Goal: Task Accomplishment & Management: Use online tool/utility

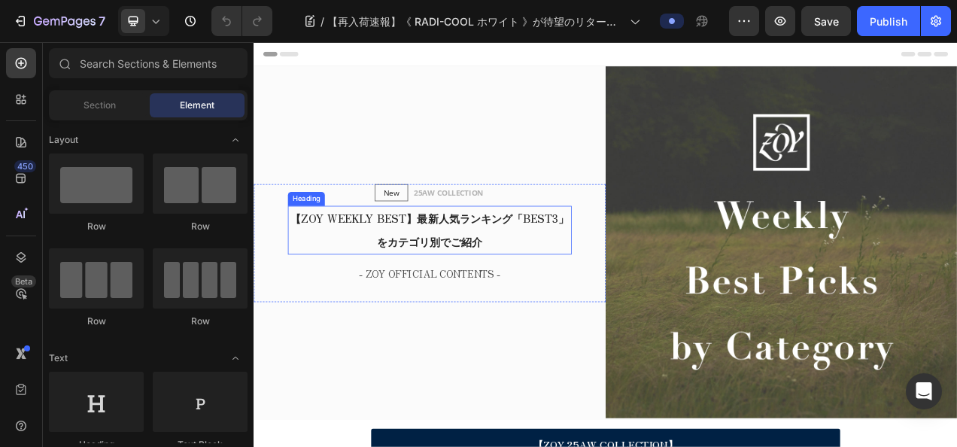
click at [457, 270] on h2 "【ZOY WEEKLY BEST】最新人気ランキング「BEST3」をカテゴリ別でご紹介" at bounding box center [479, 283] width 364 height 62
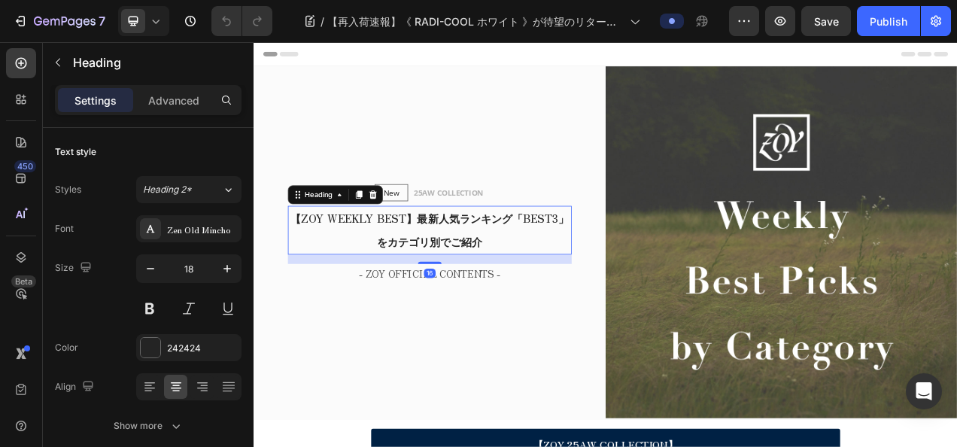
click at [457, 270] on h2 "【ZOY WEEKLY BEST】最新人気ランキング「BEST3」をカテゴリ別でご紹介" at bounding box center [479, 283] width 364 height 62
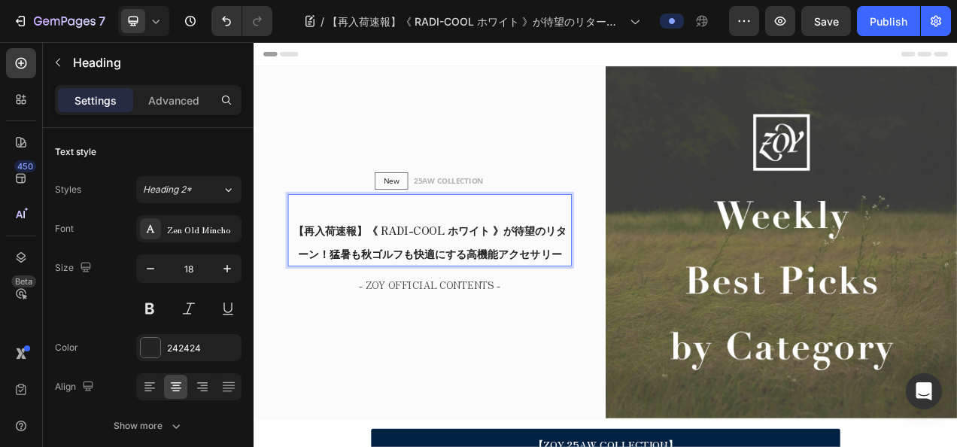
click at [327, 260] on p "【再入荷速報】《 RADI-COOL ホワイト 》が待望のリターン！猛暑も秋ゴルフも快適にする高機能アクセサリー" at bounding box center [479, 283] width 361 height 90
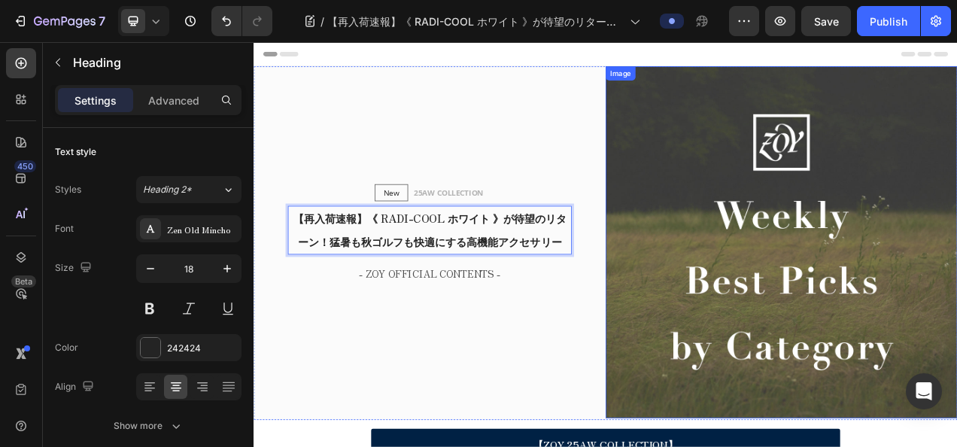
click at [956, 282] on img at bounding box center [930, 298] width 451 height 451
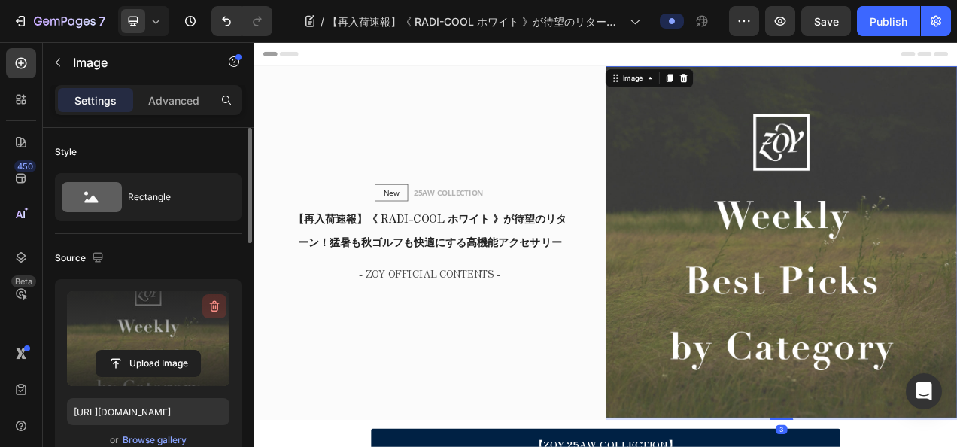
click at [211, 305] on icon "button" at bounding box center [215, 306] width 10 height 11
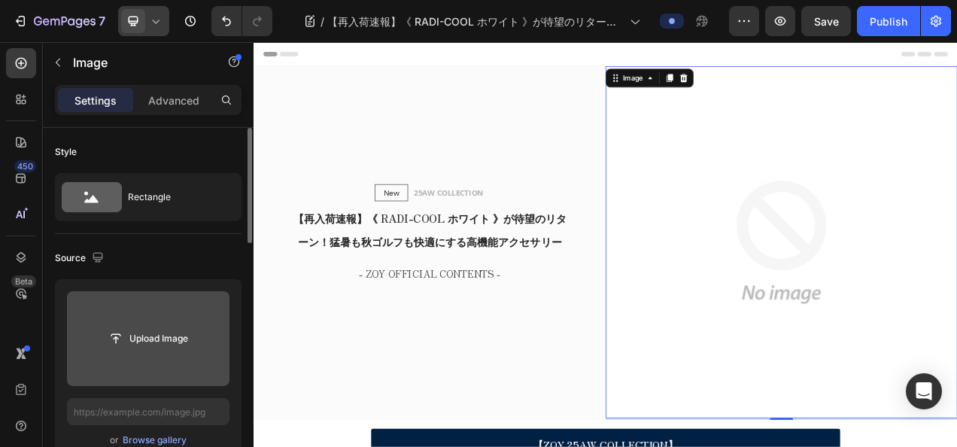
click at [153, 20] on icon at bounding box center [155, 21] width 15 height 15
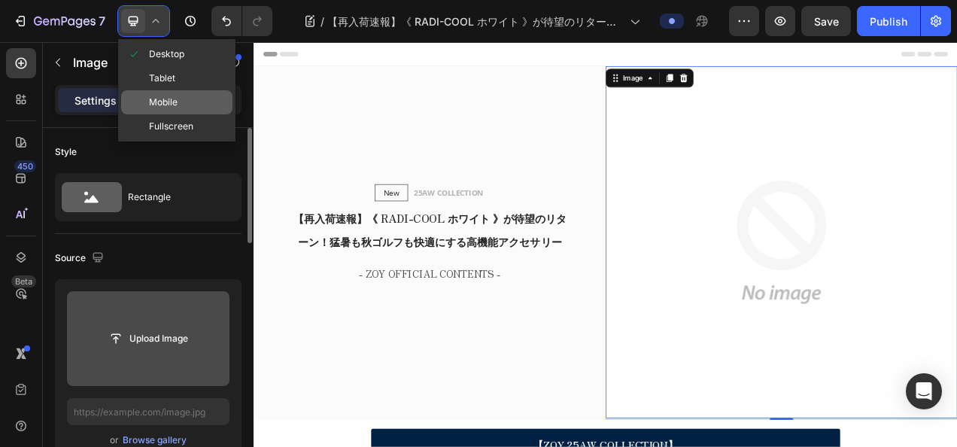
click at [161, 102] on span "Mobile" at bounding box center [163, 102] width 29 height 15
type input "[URL][DOMAIN_NAME]"
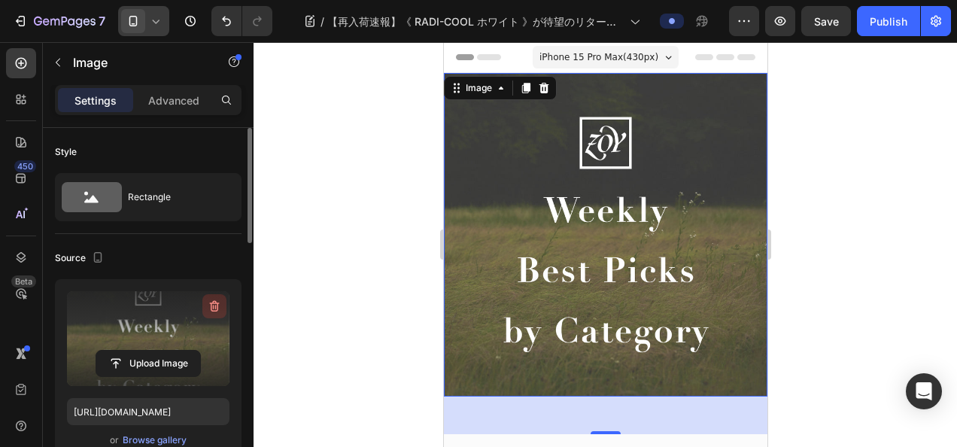
click at [206, 303] on button "button" at bounding box center [214, 306] width 24 height 24
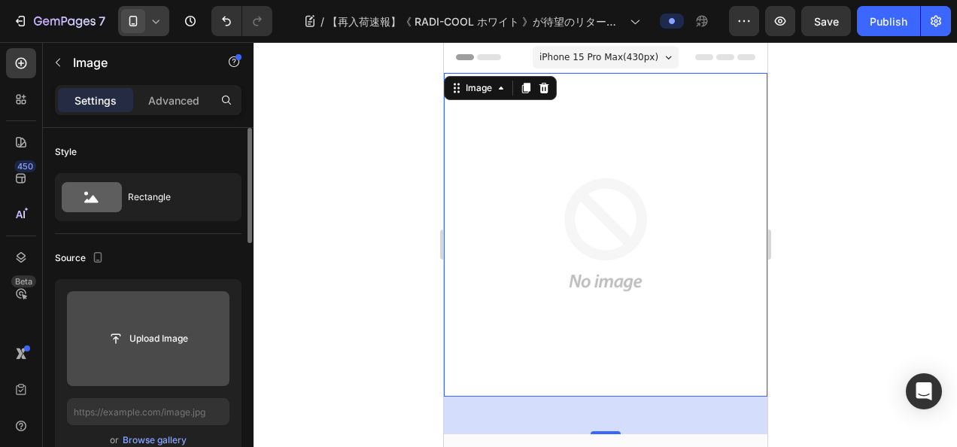
click at [155, 15] on icon at bounding box center [155, 21] width 15 height 15
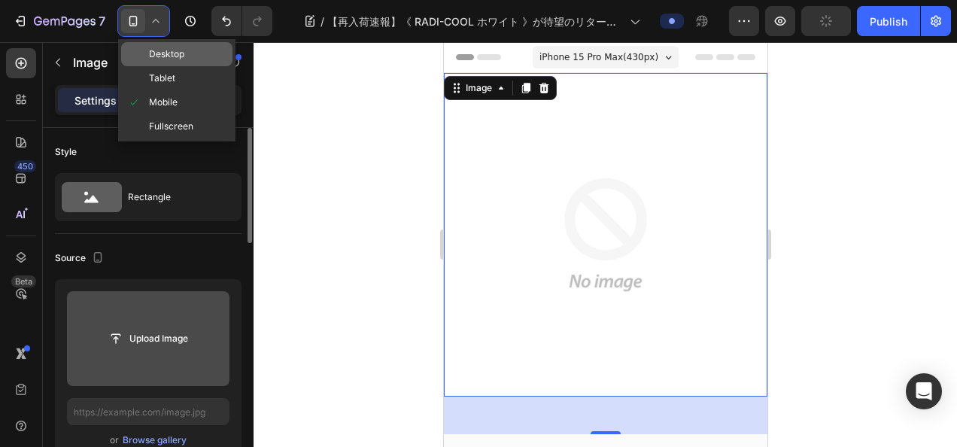
click at [163, 66] on div "Desktop" at bounding box center [176, 78] width 111 height 24
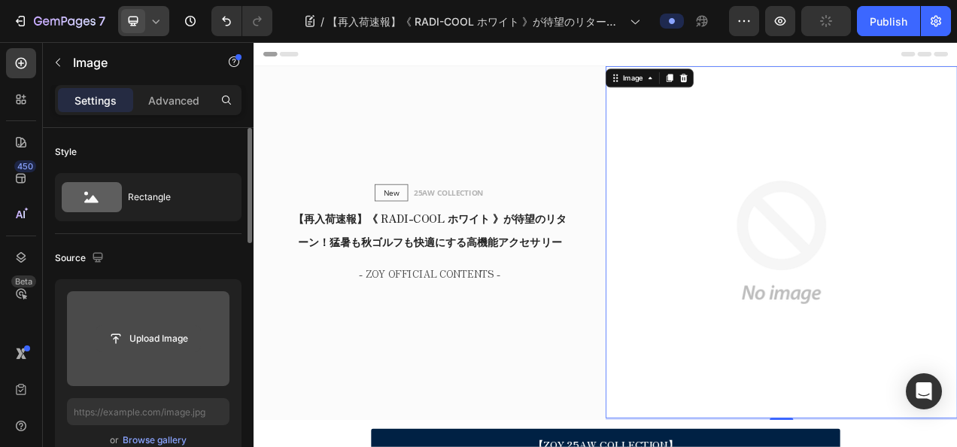
click at [157, 327] on input "file" at bounding box center [148, 339] width 104 height 26
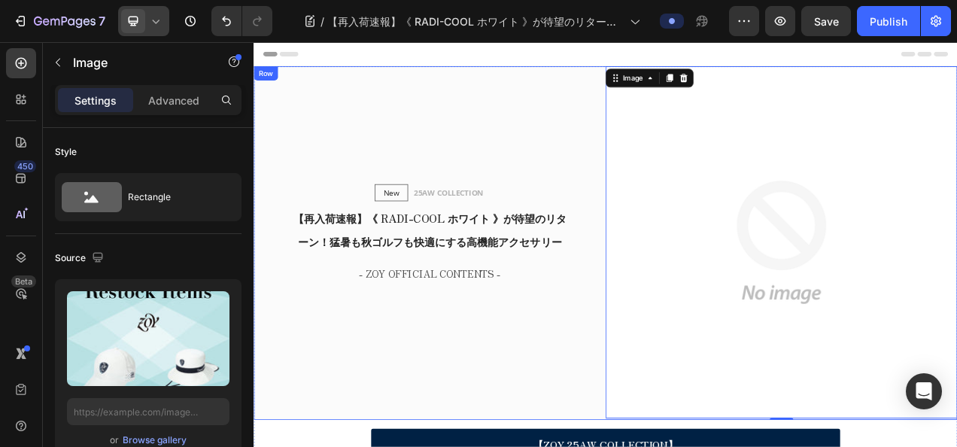
type input "[URL][DOMAIN_NAME]"
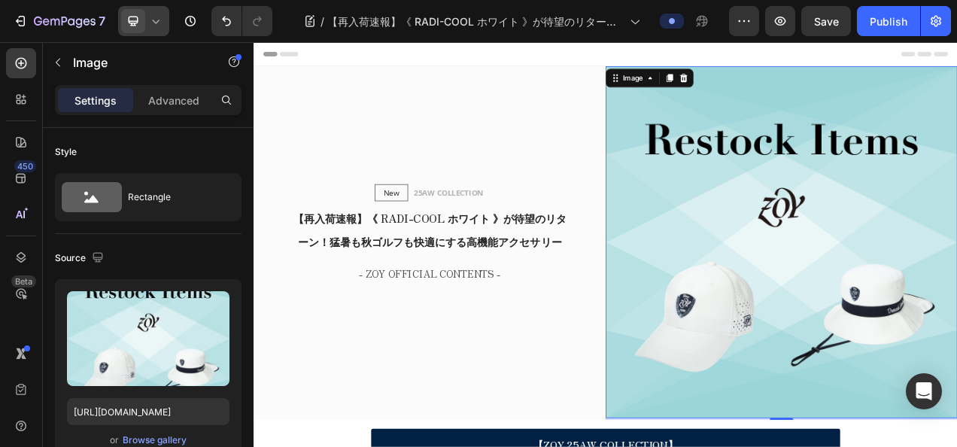
click at [143, 20] on span at bounding box center [133, 21] width 24 height 24
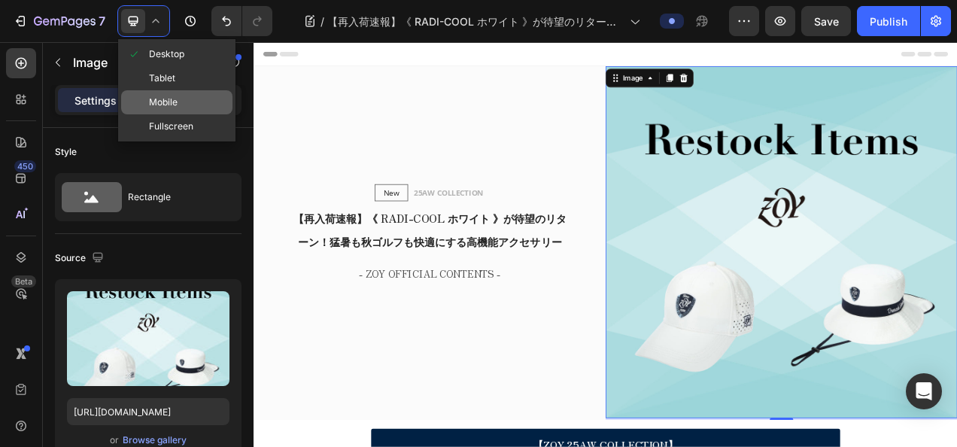
click at [150, 96] on span "Mobile" at bounding box center [163, 102] width 29 height 15
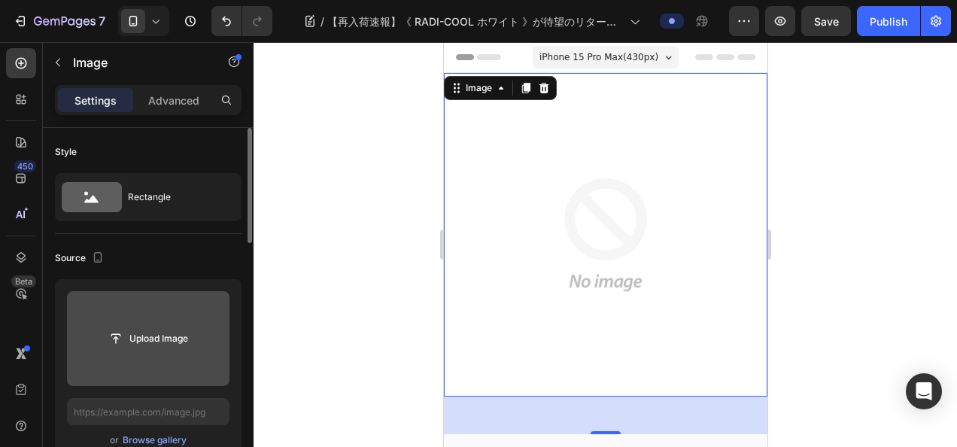
click at [160, 314] on input "file" at bounding box center [148, 338] width 163 height 95
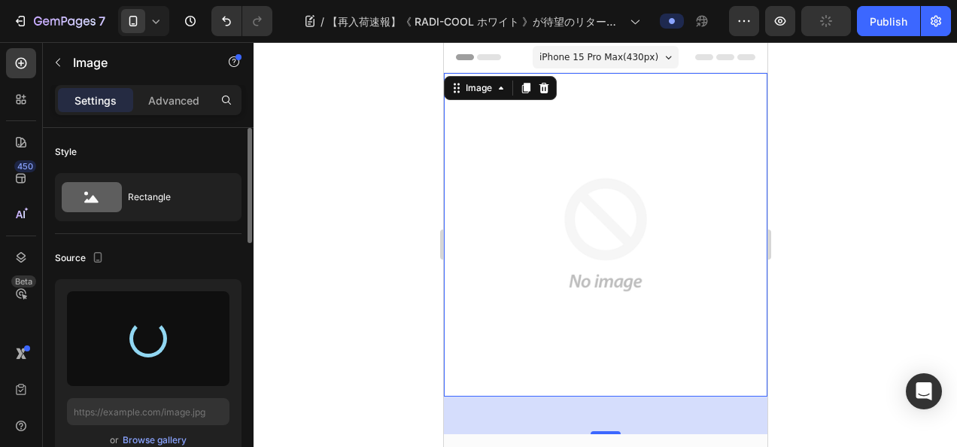
type input "[URL][DOMAIN_NAME]"
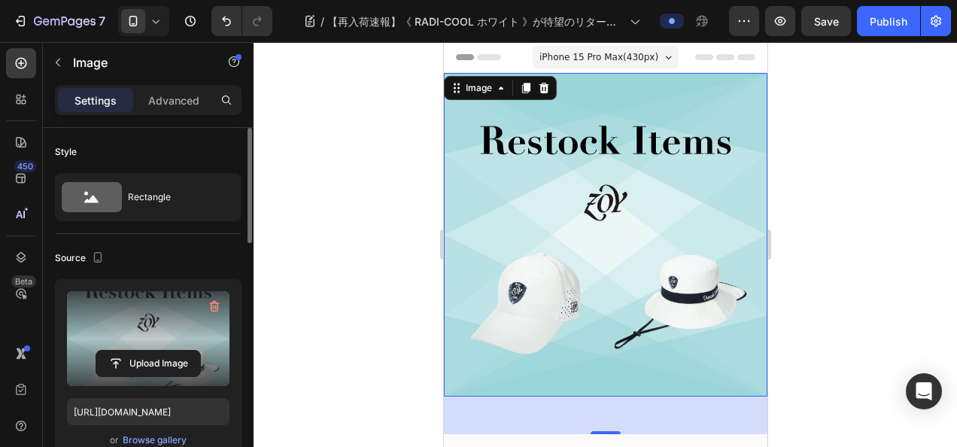
click at [160, 28] on icon at bounding box center [155, 21] width 15 height 15
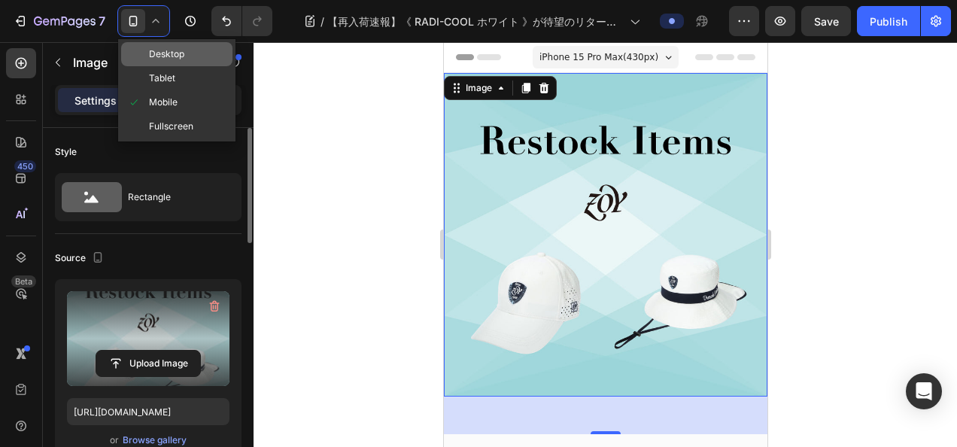
click at [178, 66] on div "Desktop" at bounding box center [176, 78] width 111 height 24
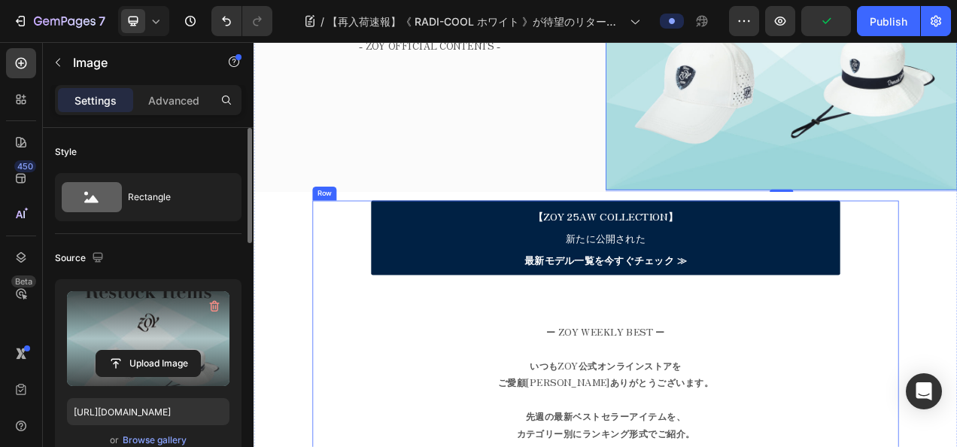
scroll to position [376, 0]
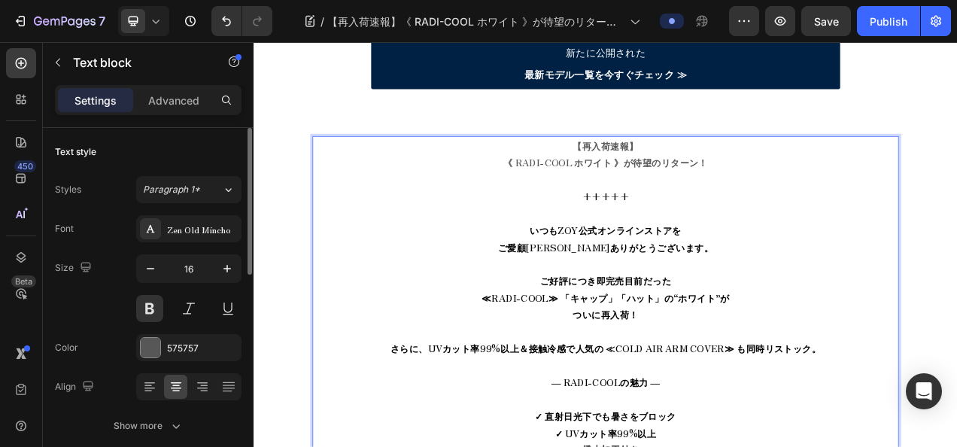
scroll to position [587, 0]
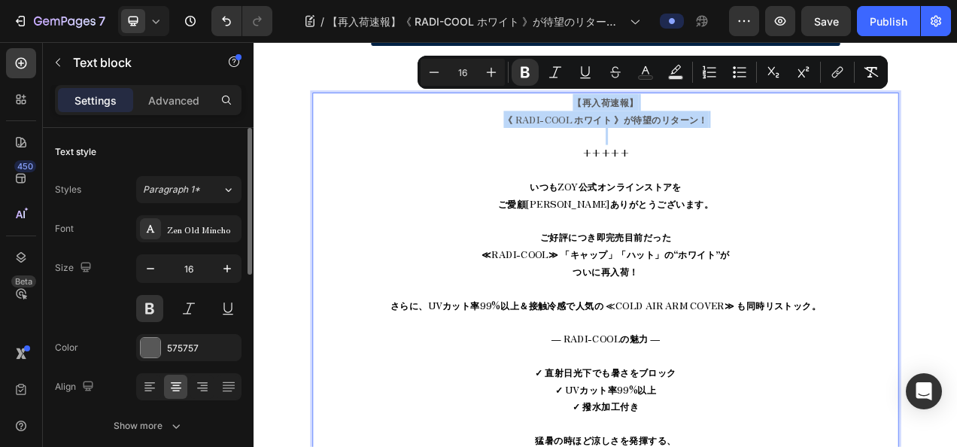
drag, startPoint x: 661, startPoint y: 114, endPoint x: 832, endPoint y: 150, distance: 174.7
click at [832, 150] on p "【再入荷速報】 《 RADI-COOL ホワイト 》が待望のリターン！ +++++ いつもZOY公式オンラインストアを ご愛顧[PERSON_NAME]ありが…" at bounding box center [704, 444] width 749 height 672
click at [752, 149] on p "【再入荷速報】 《 RADI-COOL ホワイト 》が待望のリターン！ +++++ いつもZOY公式オンラインストアを ご愛顧[PERSON_NAME]ありが…" at bounding box center [704, 444] width 749 height 672
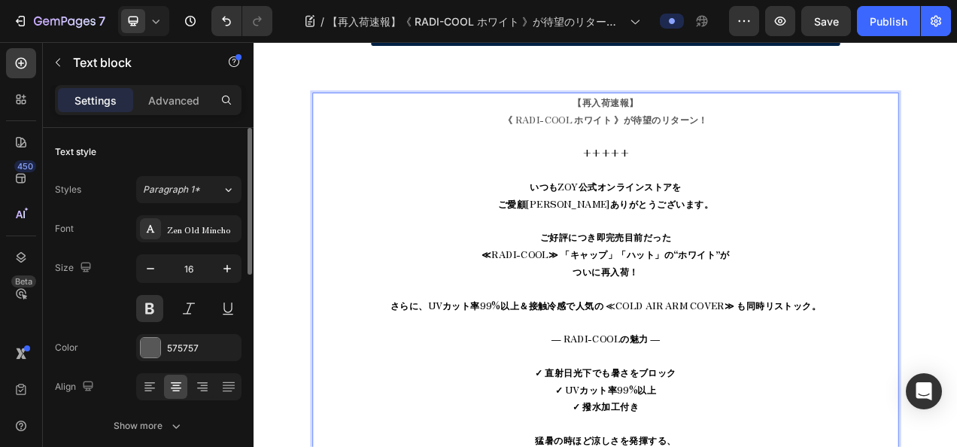
click at [661, 124] on p "【再入荷速報】 《 RADI-COOL ホワイト 》が待望のリターン！ ⁠⁠⁠⁠⁠⁠⁠ +++++ いつもZOY公式オンラインストアを ご愛顧[PERSON_…" at bounding box center [704, 444] width 749 height 672
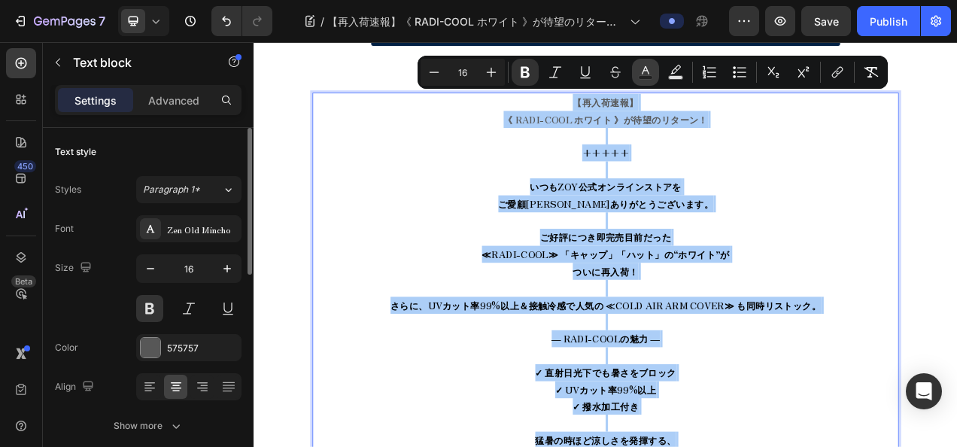
click at [646, 76] on rect "Editor contextual toolbar" at bounding box center [646, 78] width 14 height 4
type input "575757"
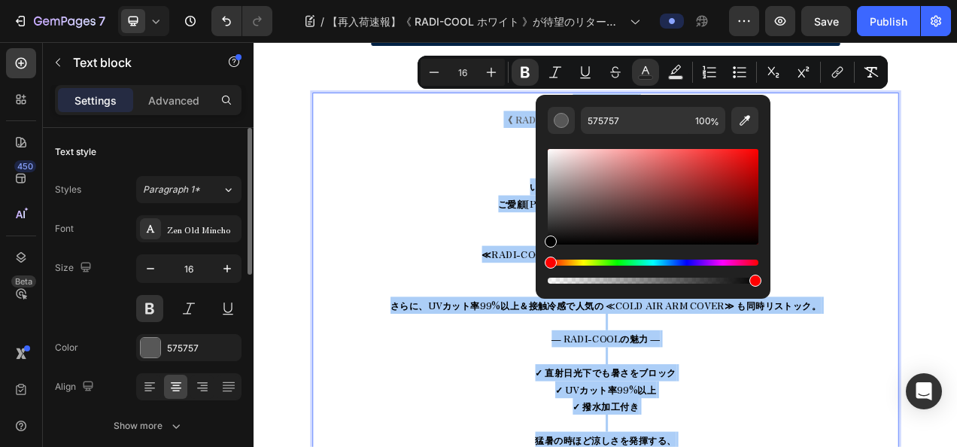
click at [548, 243] on div "Editor contextual toolbar" at bounding box center [653, 197] width 211 height 96
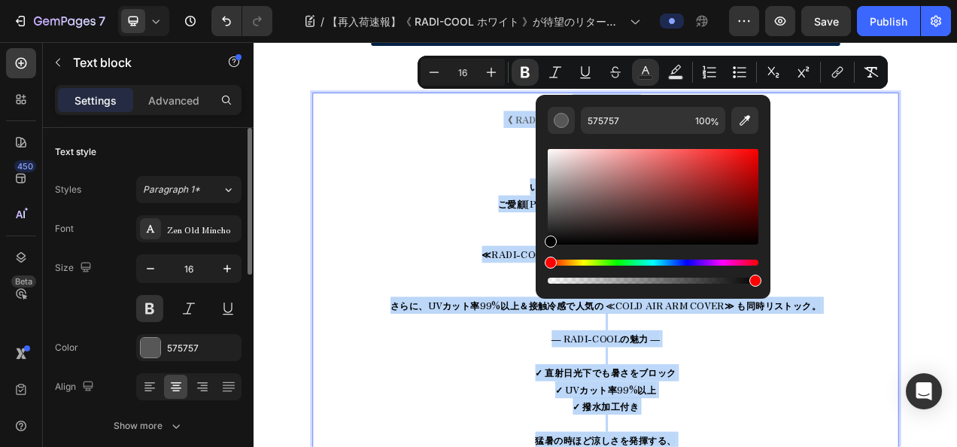
type input "020202"
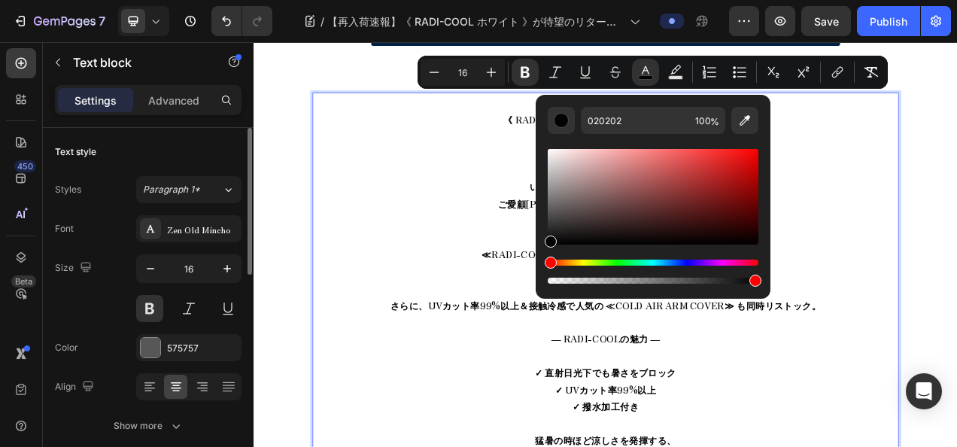
click at [496, 273] on p "【再入荷速報】 《 RADI-COOL ホワイト 》が待望のリターン！ +++++ いつもZOY公式オンラインストアを ご愛顧[PERSON_NAME]ありが…" at bounding box center [704, 444] width 749 height 672
click at [582, 150] on p "【再入荷速報】 《 RADI-COOL ホワイト 》が待望のリターン！ +++++ いつもZOY公式オンラインストアを ご愛顧[PERSON_NAME]ありが…" at bounding box center [704, 444] width 749 height 672
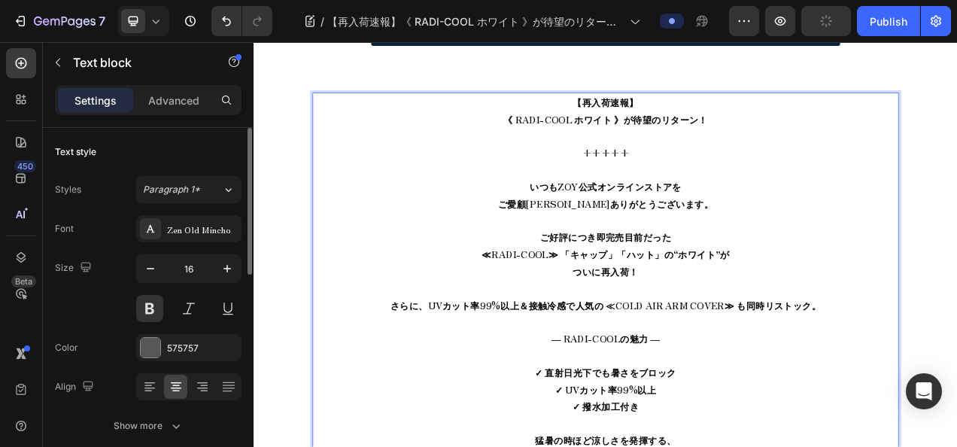
click at [582, 113] on p "【再入荷速報】 《 RADI-COOL ホワイト 》が待望のリターン！ ⁠⁠⁠⁠⁠⁠⁠ +++++ いつもZOY公式オンラインストアを ご愛顧[PERSON_…" at bounding box center [704, 444] width 749 height 672
drag, startPoint x: 636, startPoint y: 110, endPoint x: 848, endPoint y: 140, distance: 213.5
click at [848, 140] on p "【再入荷速報】 《 RADI-COOL ホワイト 》が待望のリターン！ +++++ いつもZOY公式オンラインストアを ご愛顧[PERSON_NAME]ありが…" at bounding box center [704, 444] width 749 height 672
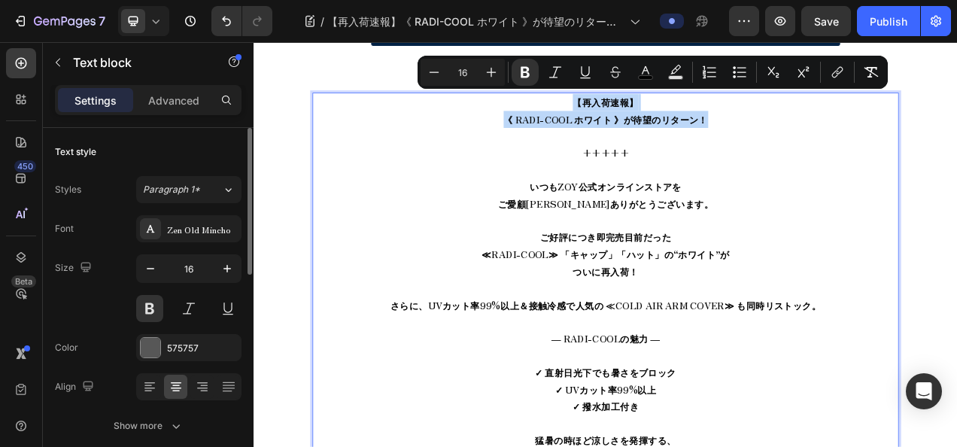
click at [621, 145] on p "【再入荷速報】 《 RADI-COOL ホワイト 》が待望のリターン！ +++++ いつもZOY公式オンラインストアを ご愛顧[PERSON_NAME]ありが…" at bounding box center [704, 444] width 749 height 672
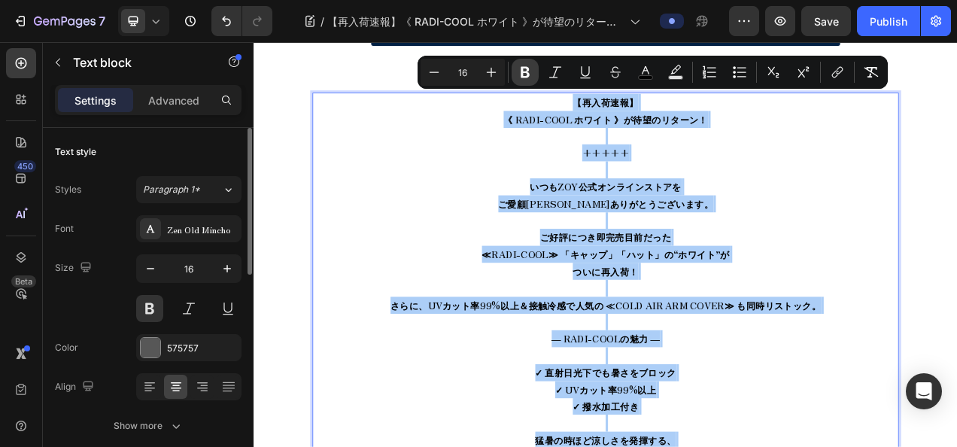
click at [530, 72] on icon "Editor contextual toolbar" at bounding box center [525, 72] width 15 height 15
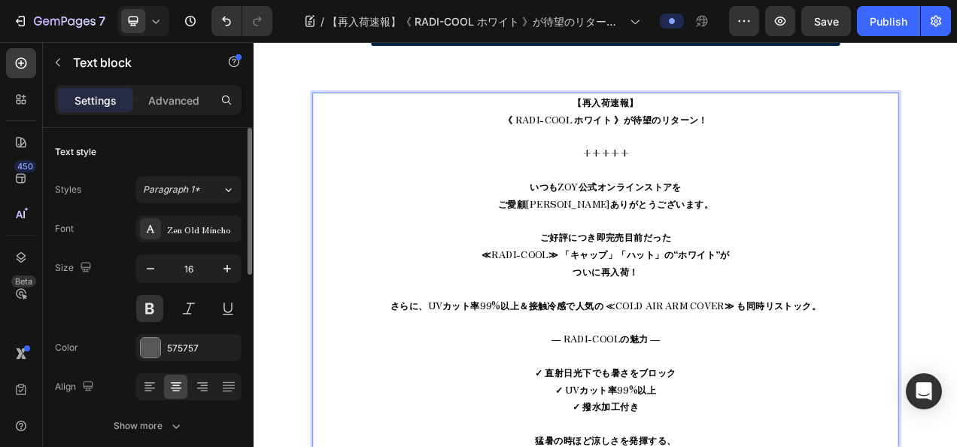
click at [640, 150] on p "【再入荷速報】 《 RADI-COOL ホワイト 》が待望のリターン！ +++++ いつもZOY公式オンラインストアを ご愛顧[PERSON_NAME]ありが…" at bounding box center [704, 444] width 749 height 672
drag, startPoint x: 662, startPoint y: 111, endPoint x: 858, endPoint y: 144, distance: 199.3
drag, startPoint x: 630, startPoint y: 141, endPoint x: 618, endPoint y: 137, distance: 13.3
click at [618, 137] on span "《 RADI-COOL ホワイト 》が待望のリターン！" at bounding box center [705, 141] width 263 height 18
click at [619, 133] on span "《 RADI-COOL ホワイト 》が待望のリターン！" at bounding box center [705, 141] width 263 height 18
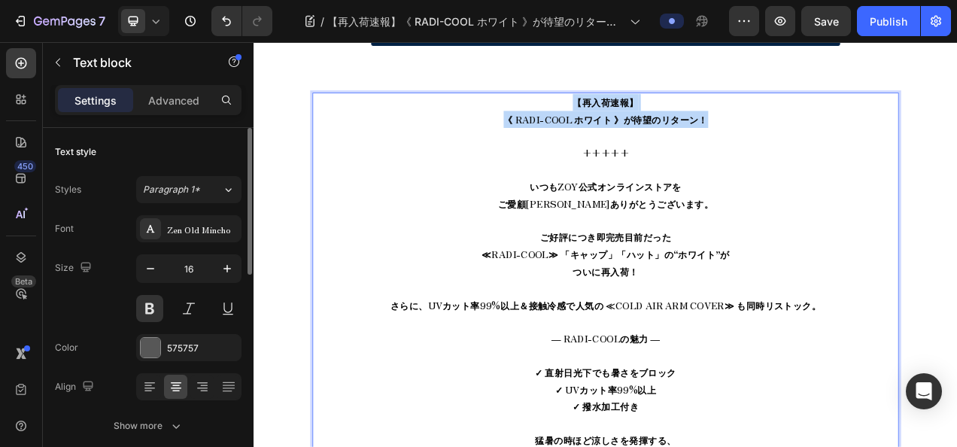
click at [636, 120] on p "【再入荷速報】 《 RADI-COOL ホワイト 》が待望のリターン！ +++++ いつもZOY公式オンラインストアを ご愛顧[PERSON_NAME]ありが…" at bounding box center [704, 444] width 749 height 672
drag, startPoint x: 650, startPoint y: 110, endPoint x: 869, endPoint y: 147, distance: 222.0
click at [869, 147] on p "【再入荷速報】 《 RADI-COOL ホワイト 》が待望のリターン！ +++++ いつもZOY公式オンラインストアを ご愛顧[PERSON_NAME]ありが…" at bounding box center [704, 444] width 749 height 672
click at [702, 132] on span "《 RADI-COOL ホワイト 》が待望のリターン！" at bounding box center [705, 141] width 263 height 18
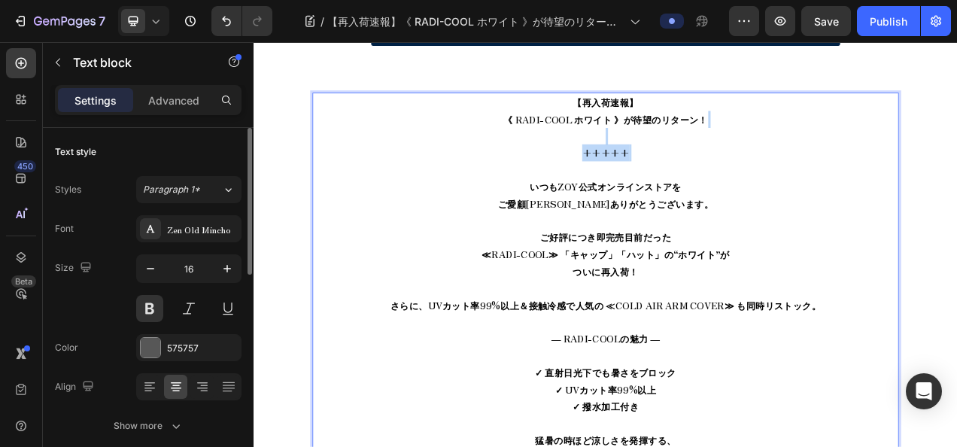
drag, startPoint x: 697, startPoint y: 169, endPoint x: 697, endPoint y: 202, distance: 33.1
click at [697, 202] on p "【再入荷速報】 《 RADI-COOL ホワイト 》が待望のリターン！ +++++ いつもZOY公式オンラインストアを ご愛顧[PERSON_NAME]ありが…" at bounding box center [704, 444] width 749 height 672
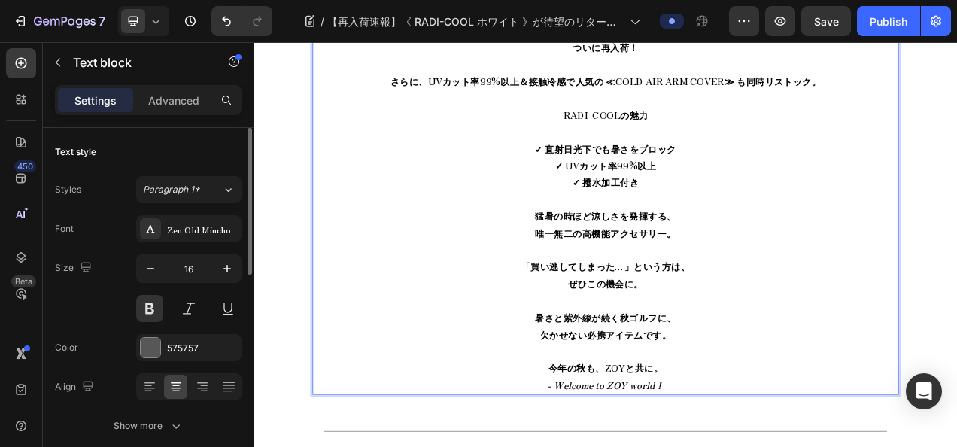
scroll to position [888, 0]
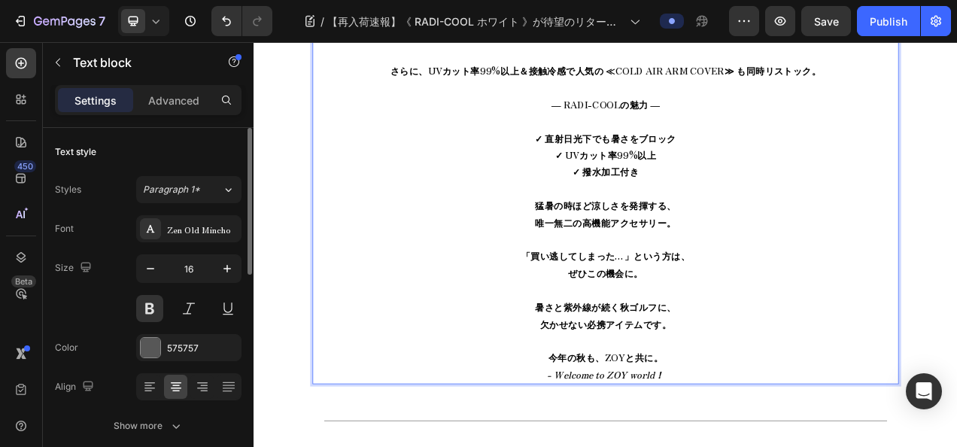
click at [681, 251] on span "猛暑の時ほど涼しさを発揮する、" at bounding box center [705, 251] width 181 height 18
drag, startPoint x: 681, startPoint y: 251, endPoint x: 724, endPoint y: 272, distance: 47.8
click at [724, 272] on p "【再入荷速報】 《 RADI-COOL ホワイト 》が待望のリターン！ +++++ いつもZOY公式オンラインストアを ご愛顧[PERSON_NAME]ありが…" at bounding box center [704, 143] width 749 height 672
click at [648, 235] on p "【再入荷速報】 《 RADI-COOL ホワイト 》が待望のリターン！ +++++ いつもZOY公式オンラインストアを ご愛顧[PERSON_NAME]ありが…" at bounding box center [704, 143] width 749 height 672
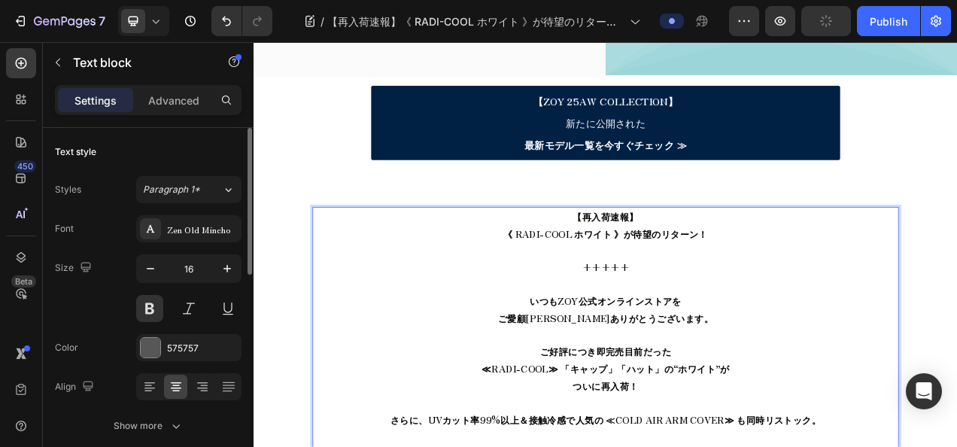
scroll to position [361, 0]
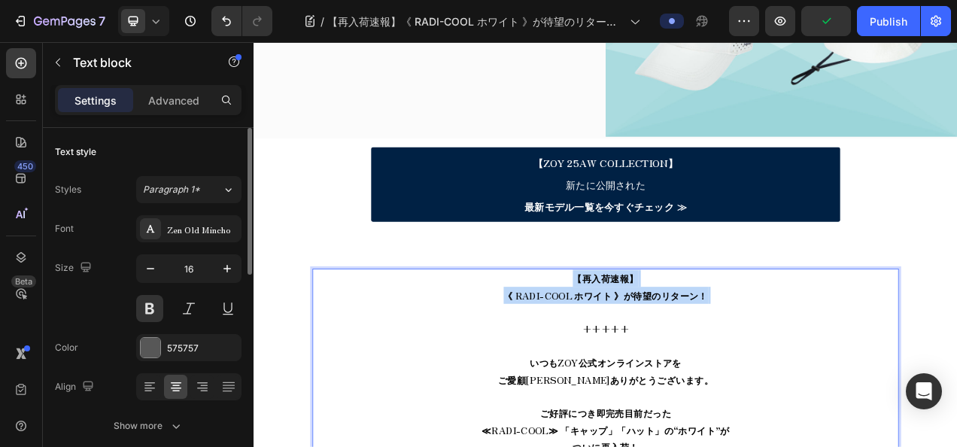
drag, startPoint x: 658, startPoint y: 338, endPoint x: 843, endPoint y: 375, distance: 188.9
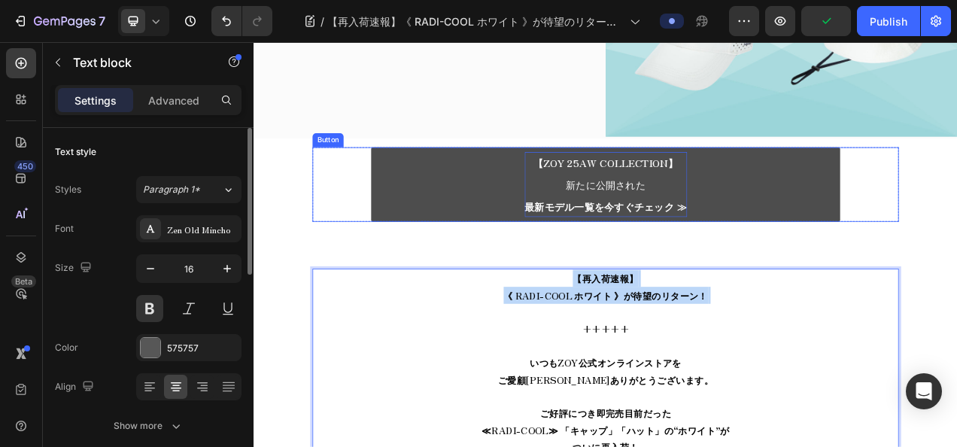
click at [685, 248] on strong "最新モデル一覧を今すぐチェック ≫" at bounding box center [705, 252] width 208 height 19
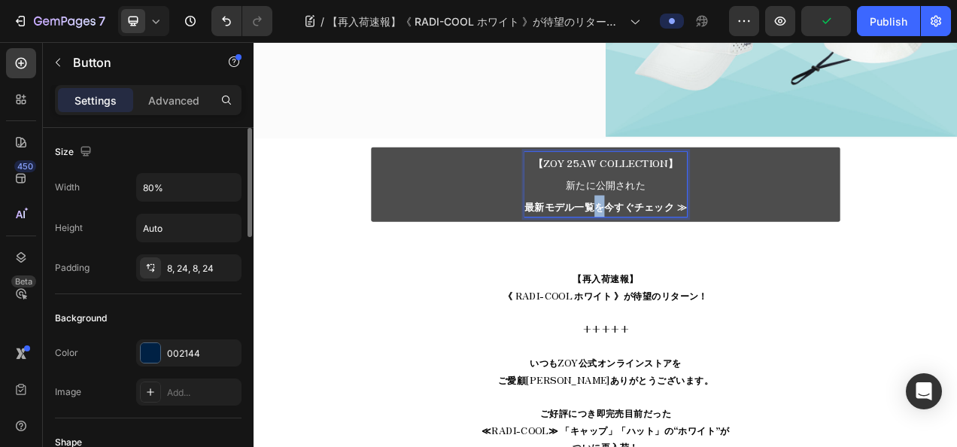
click at [685, 248] on strong "最新モデル一覧を今すぐチェック ≫" at bounding box center [705, 252] width 208 height 19
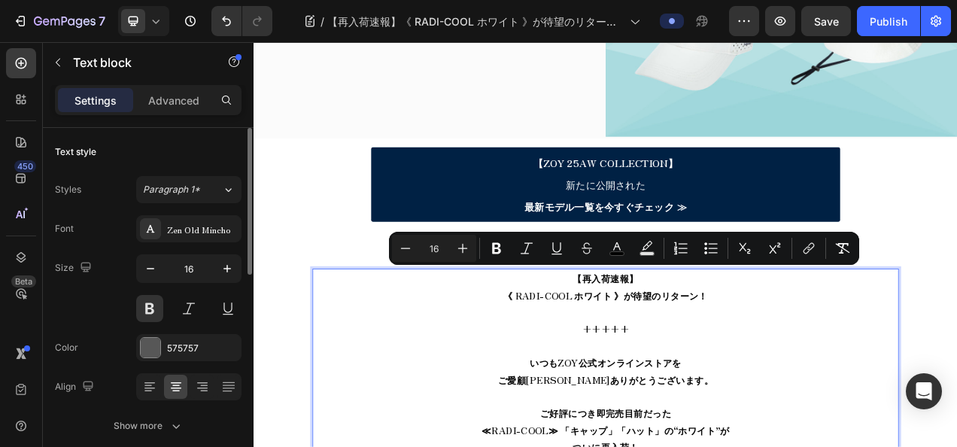
click at [671, 342] on span "【再入荷速報】" at bounding box center [705, 345] width 84 height 18
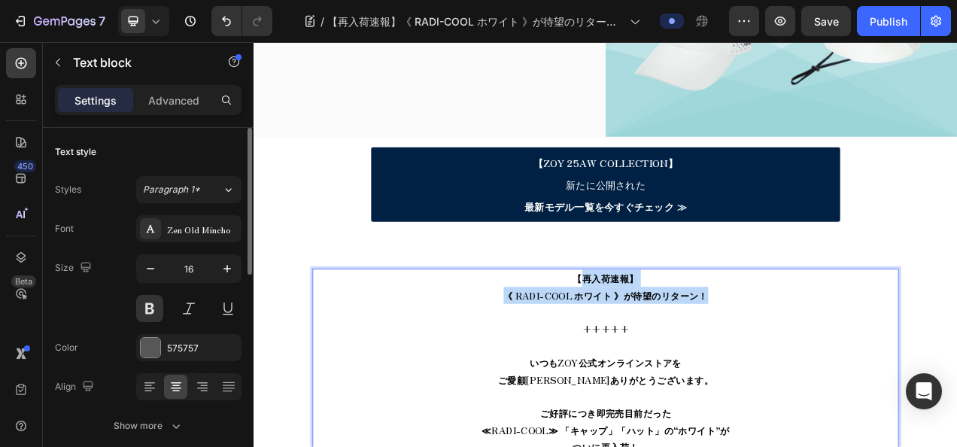
drag, startPoint x: 663, startPoint y: 342, endPoint x: 878, endPoint y: 363, distance: 216.1
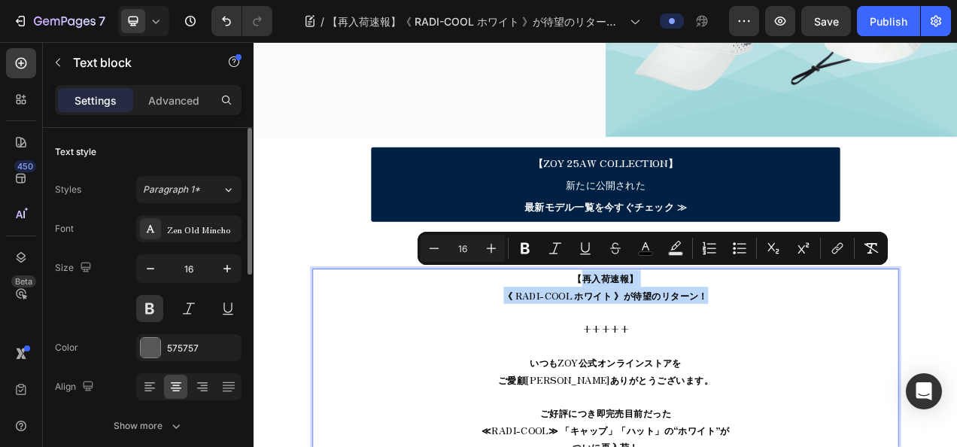
click at [683, 336] on span "【再入荷速報】" at bounding box center [705, 345] width 84 height 18
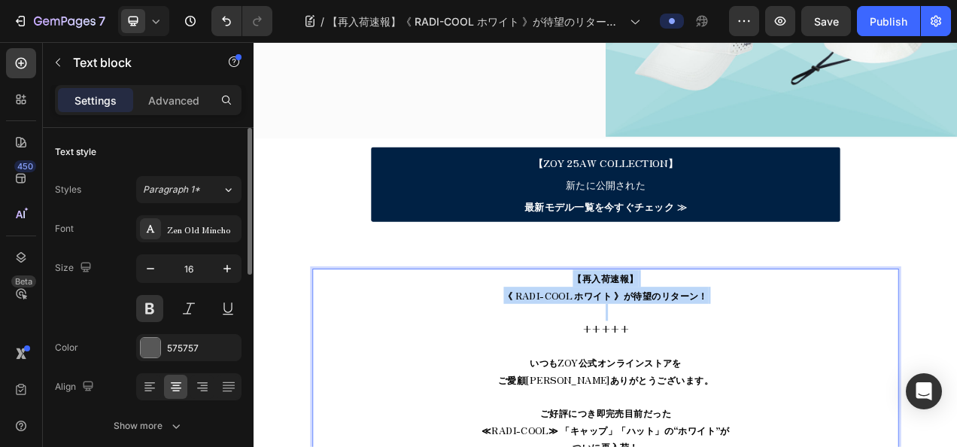
drag, startPoint x: 661, startPoint y: 339, endPoint x: 898, endPoint y: 381, distance: 241.6
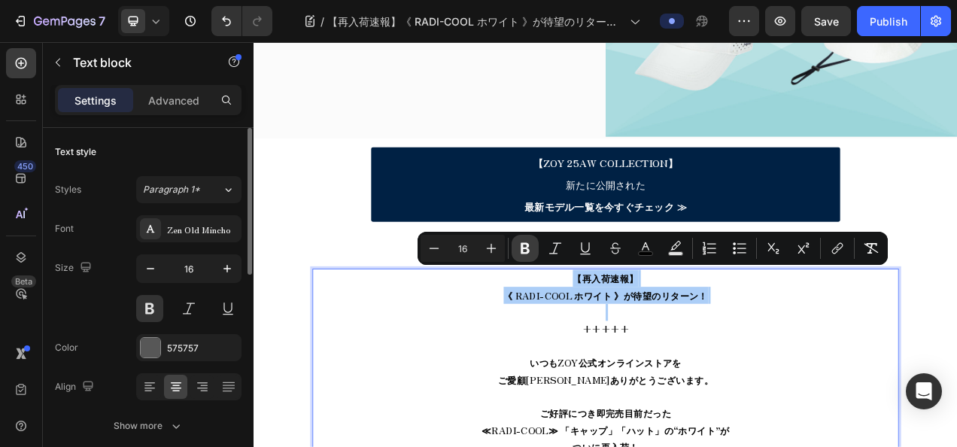
click at [522, 236] on button "Bold" at bounding box center [525, 248] width 27 height 27
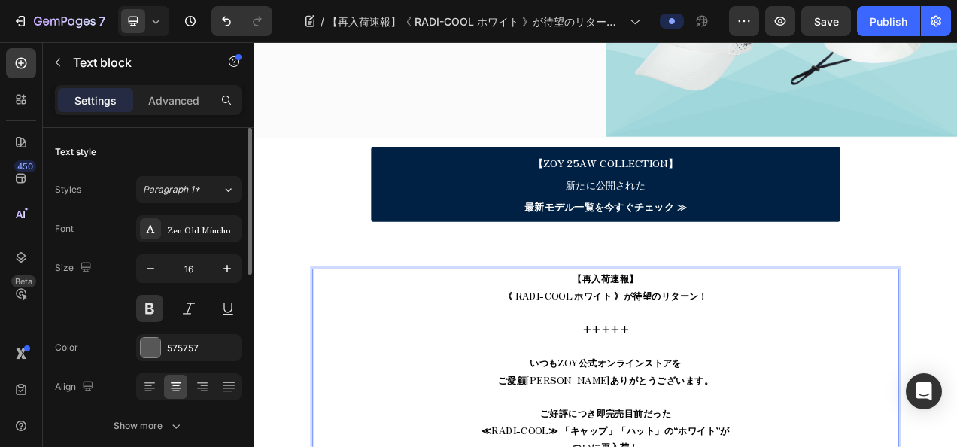
drag, startPoint x: 640, startPoint y: 356, endPoint x: 652, endPoint y: 357, distance: 12.1
click at [652, 357] on strong "《 RADI-COOL ホワイト 》が待望のリターン！" at bounding box center [705, 366] width 263 height 18
click at [655, 357] on strong "《 RADI-COOL ホワイト 》が待望のリターン！" at bounding box center [705, 366] width 263 height 18
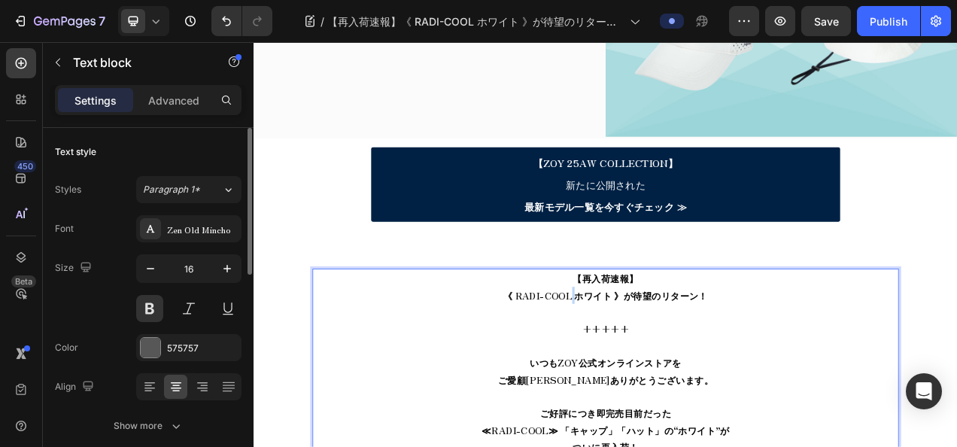
click at [655, 357] on strong "《 RADI-COOL ホワイト 》が待望のリターン！" at bounding box center [705, 366] width 263 height 18
click at [666, 336] on strong "【再入荷速報】" at bounding box center [705, 345] width 84 height 18
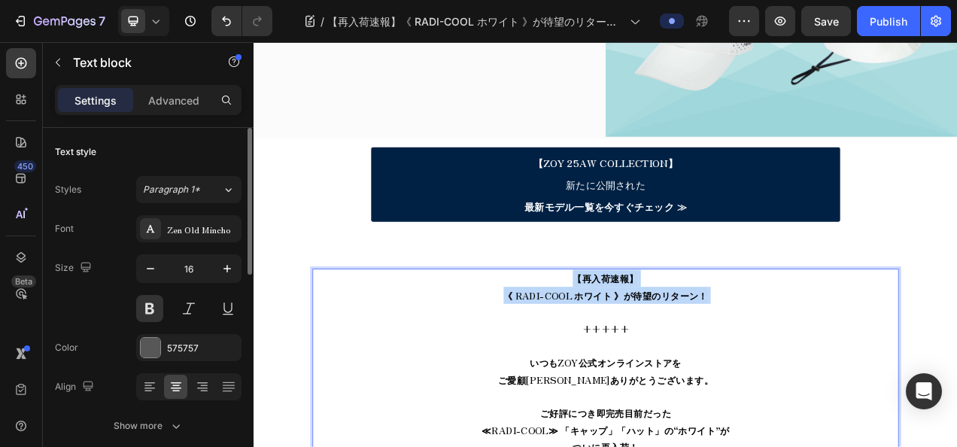
drag, startPoint x: 653, startPoint y: 334, endPoint x: 911, endPoint y: 376, distance: 261.5
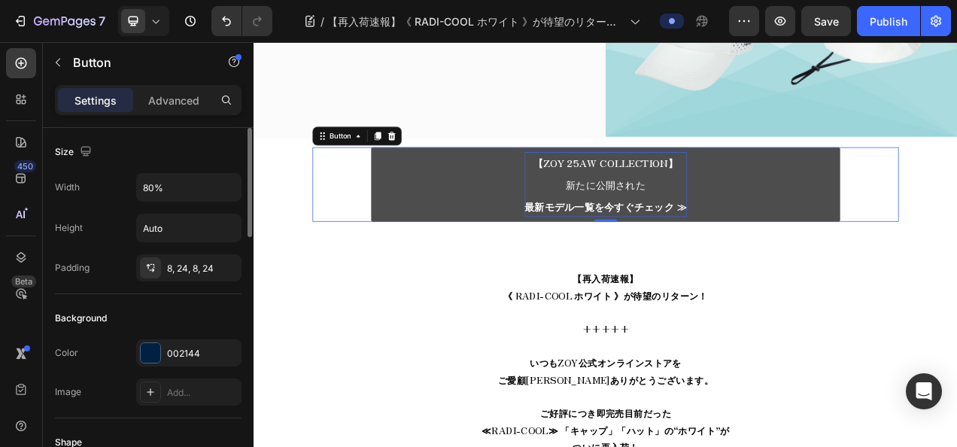
click at [768, 243] on strong "最新モデル一覧を今すぐチェック ≫" at bounding box center [705, 252] width 208 height 19
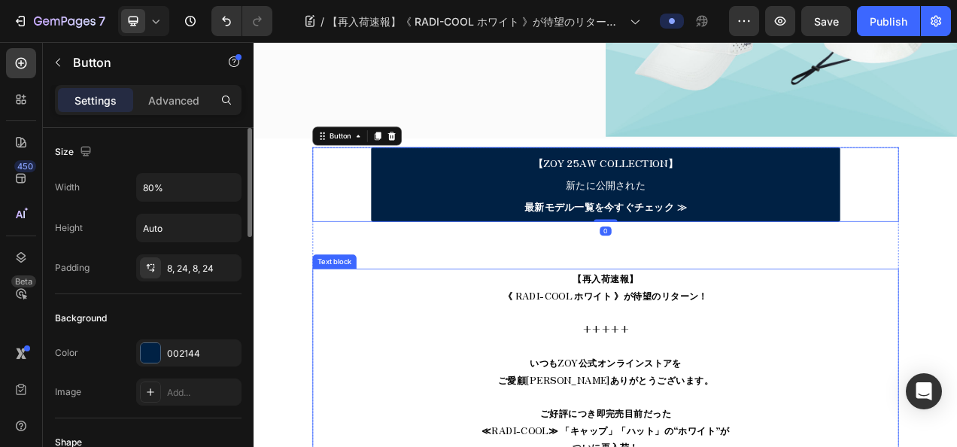
click at [706, 341] on strong "【再入荷速報】" at bounding box center [705, 345] width 84 height 18
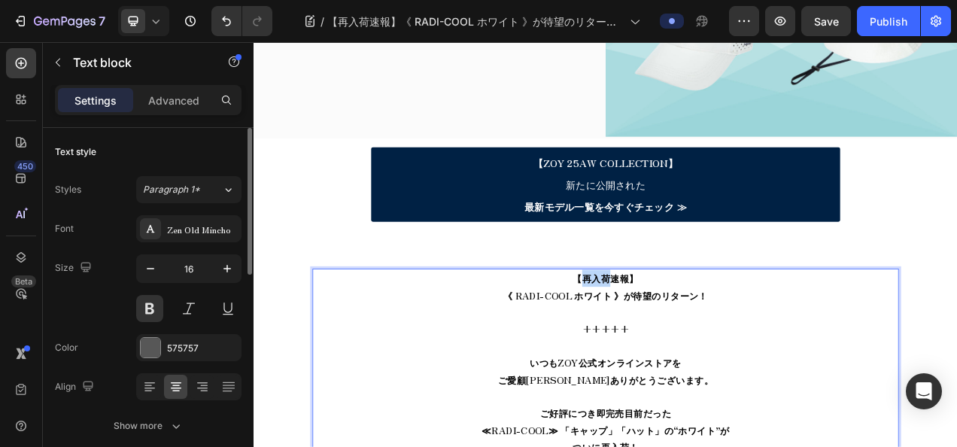
drag, startPoint x: 663, startPoint y: 340, endPoint x: 708, endPoint y: 348, distance: 45.8
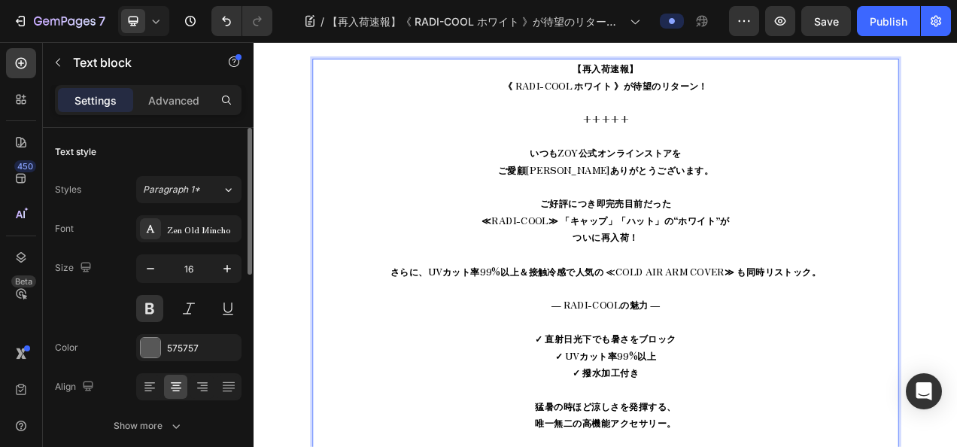
scroll to position [662, 0]
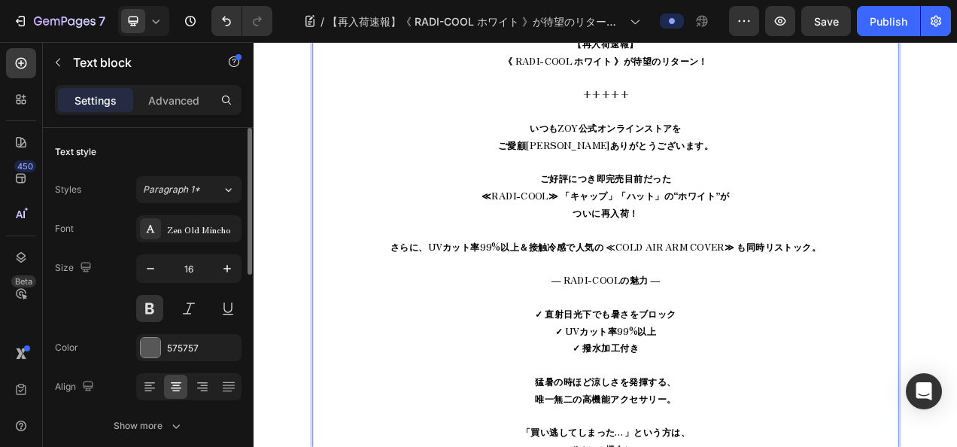
click at [154, 18] on icon at bounding box center [155, 21] width 15 height 15
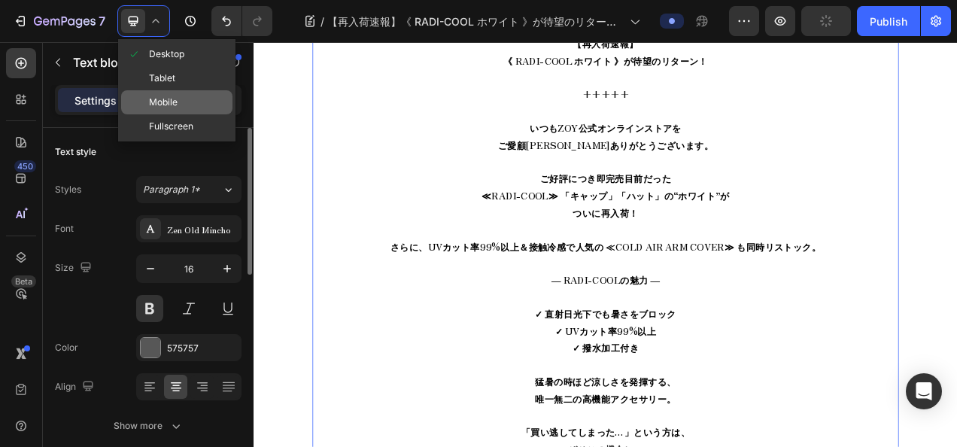
click at [160, 102] on span "Mobile" at bounding box center [163, 102] width 29 height 15
type input "14"
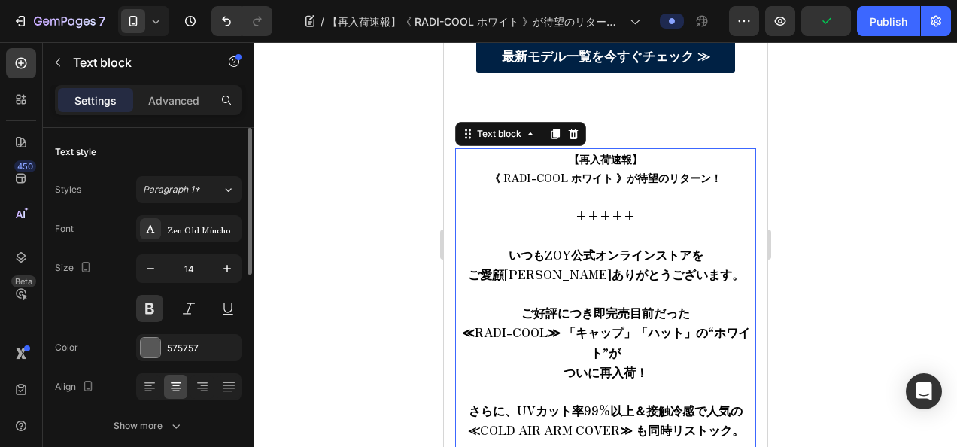
scroll to position [688, 0]
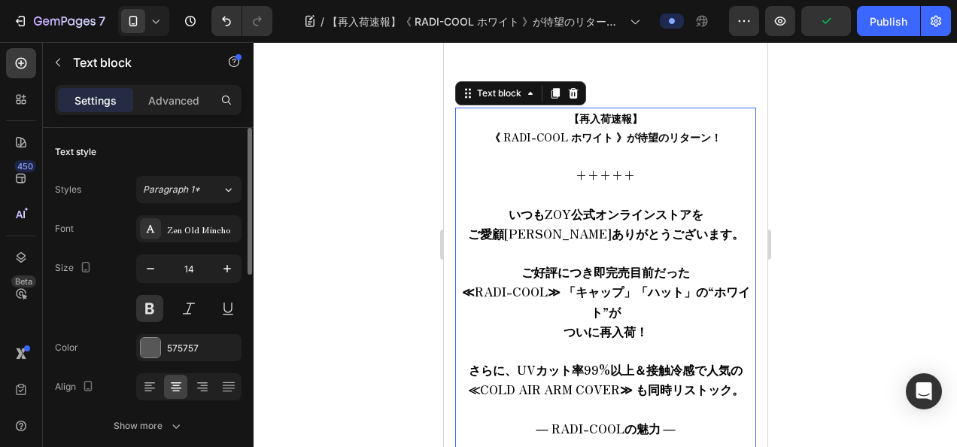
click at [608, 250] on p "【再入荷速報】 《 RADI-COOL ホワイト 》が待望のリターン！ ⁠⁠⁠⁠⁠⁠⁠ +++++ いつもZOY公式オンラインストアを ご愛顧[PERSON_…" at bounding box center [605, 429] width 298 height 641
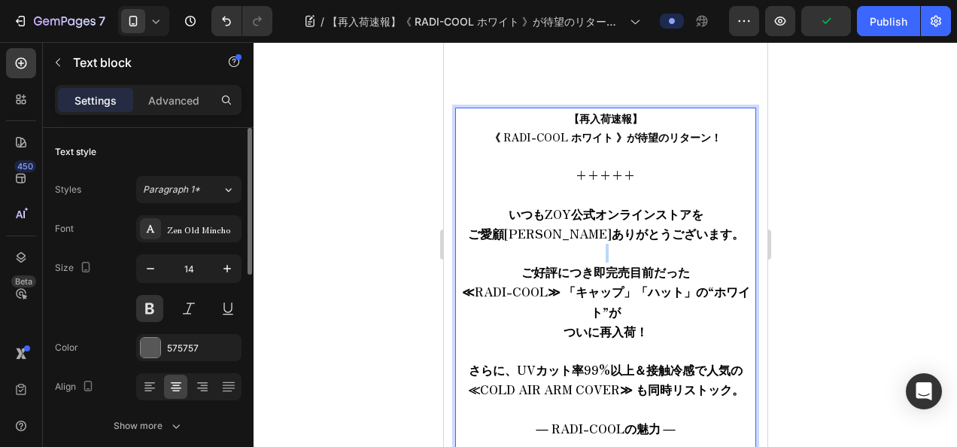
click at [608, 250] on p "【再入荷速報】 《 RADI-COOL ホワイト 》が待望のリターン！ +++++ いつもZOY公式オンラインストアを ご愛顧[PERSON_NAME]ありが…" at bounding box center [605, 429] width 298 height 641
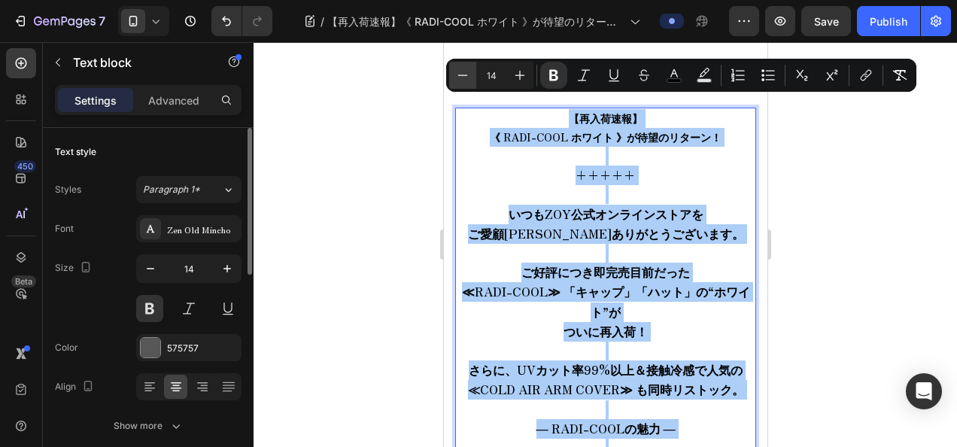
click at [472, 70] on button "Minus" at bounding box center [462, 75] width 27 height 27
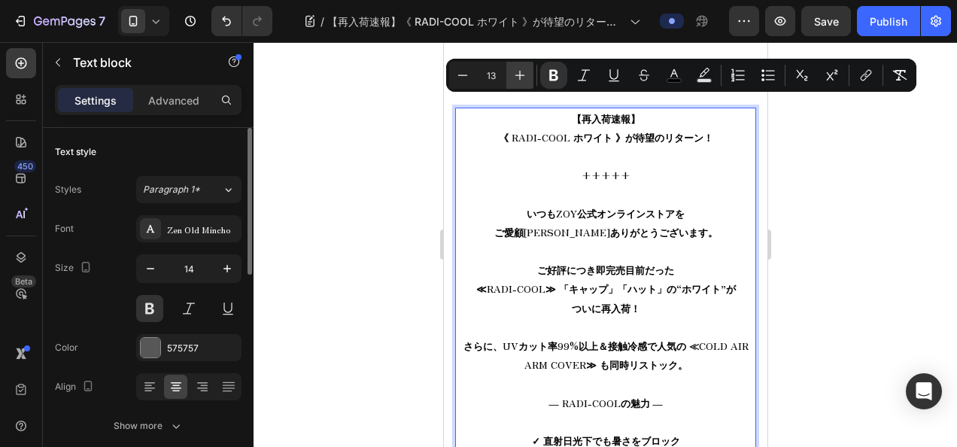
click at [516, 71] on icon "Editor contextual toolbar" at bounding box center [519, 75] width 15 height 15
type input "14"
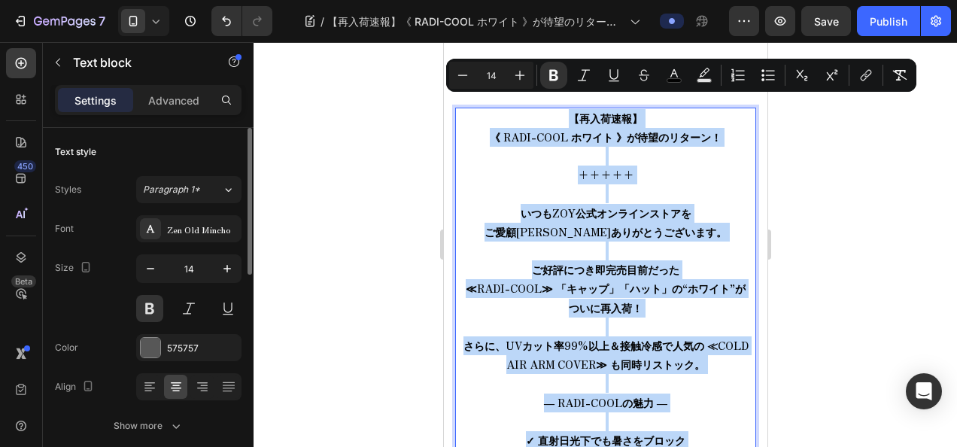
click at [705, 227] on p "【再入荷速報】 《 RADI-COOL ホワイト 》が待望のリターン！ +++++ いつもZOY公式オンラインストアを ご愛顧[PERSON_NAME]ありが…" at bounding box center [605, 412] width 298 height 607
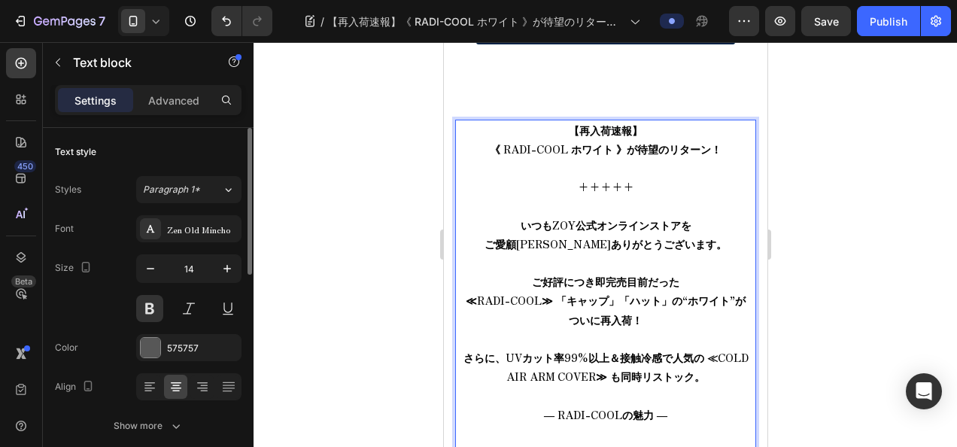
scroll to position [612, 0]
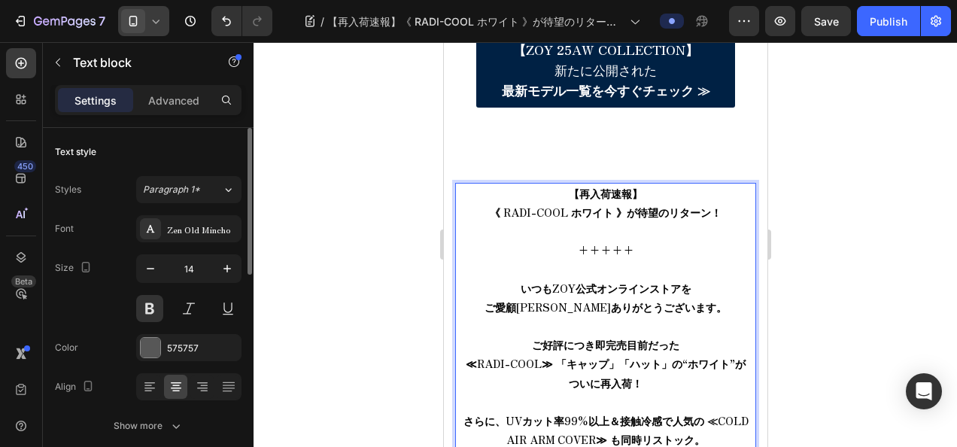
click at [163, 26] on div at bounding box center [143, 21] width 51 height 30
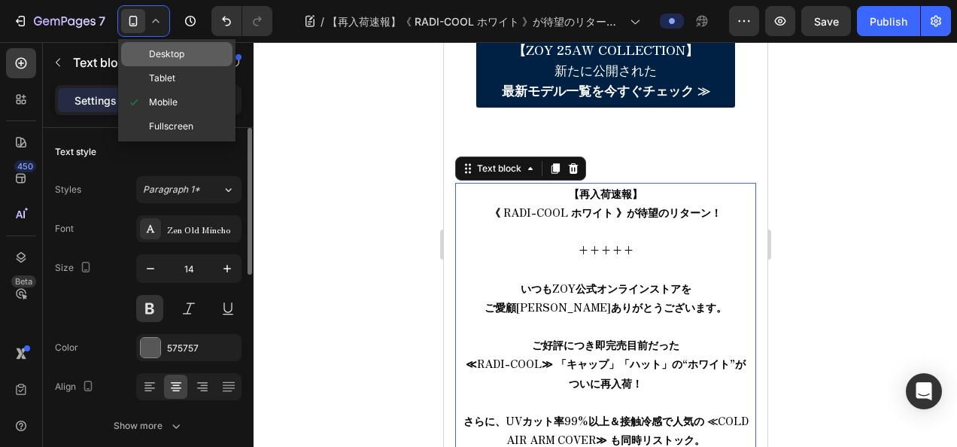
click at [180, 54] on span "Desktop" at bounding box center [166, 54] width 35 height 15
type input "16"
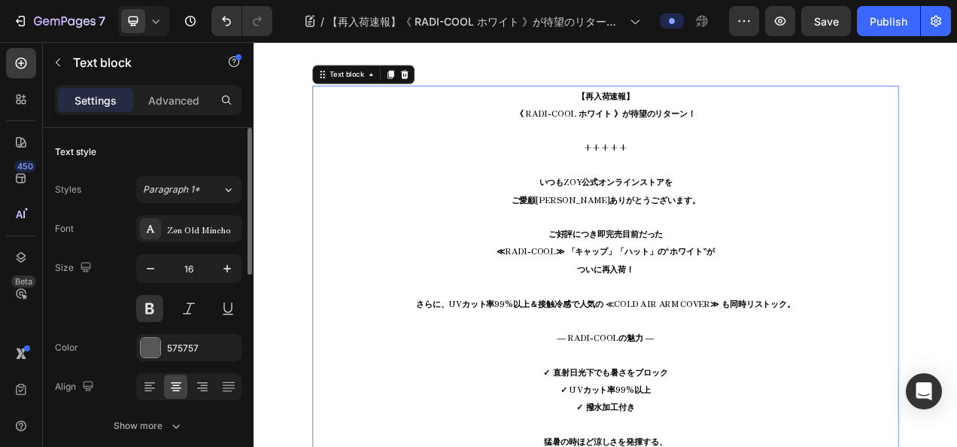
scroll to position [594, 0]
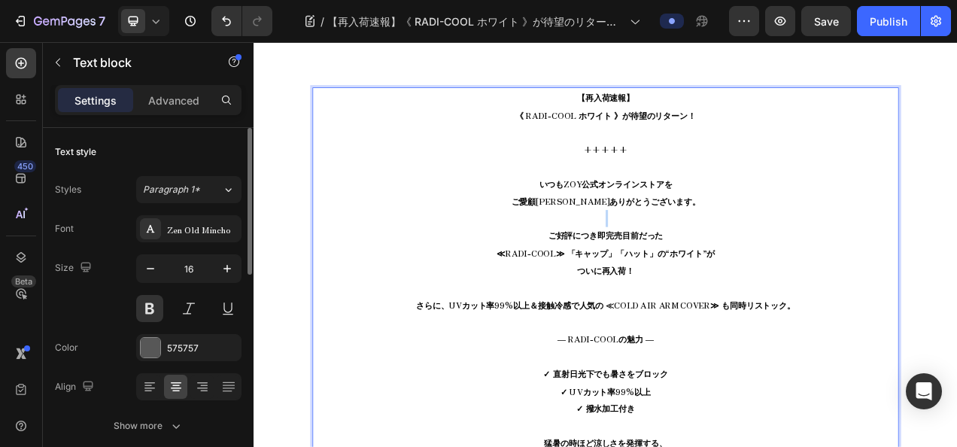
click at [724, 260] on p "【再入荷速報】 《 RADI-COOL ホワイト 》が待望のリターン！ +++++ いつもZOY公式オンラインストアを ご愛顧[PERSON_NAME]ありが…" at bounding box center [704, 446] width 749 height 688
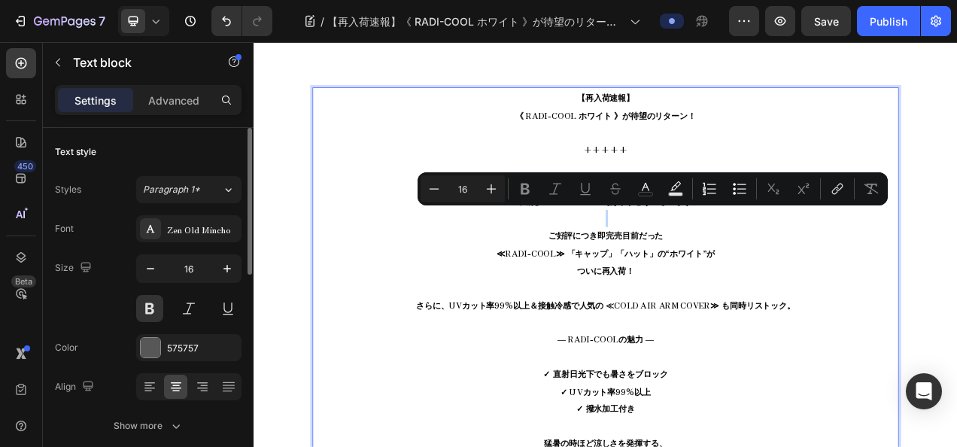
type input "14"
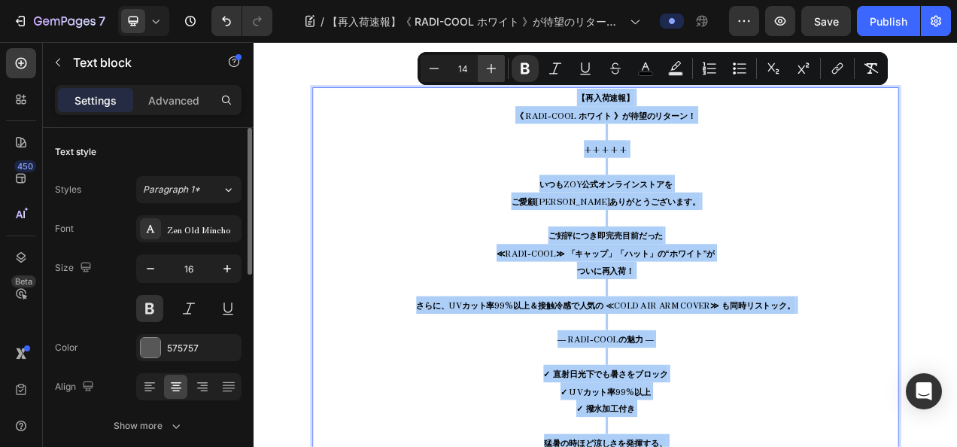
click at [494, 65] on icon "Editor contextual toolbar" at bounding box center [491, 68] width 15 height 15
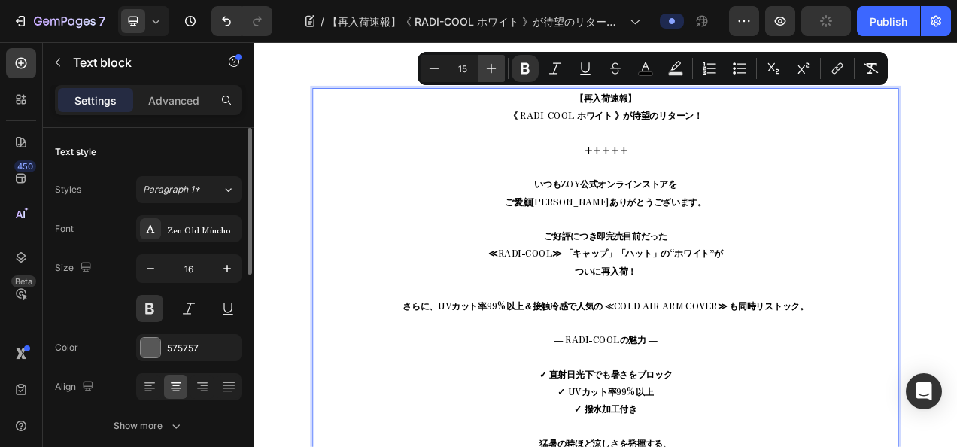
drag, startPoint x: 494, startPoint y: 65, endPoint x: 465, endPoint y: 136, distance: 77.0
click at [494, 65] on icon "Editor contextual toolbar" at bounding box center [491, 68] width 15 height 15
type input "16"
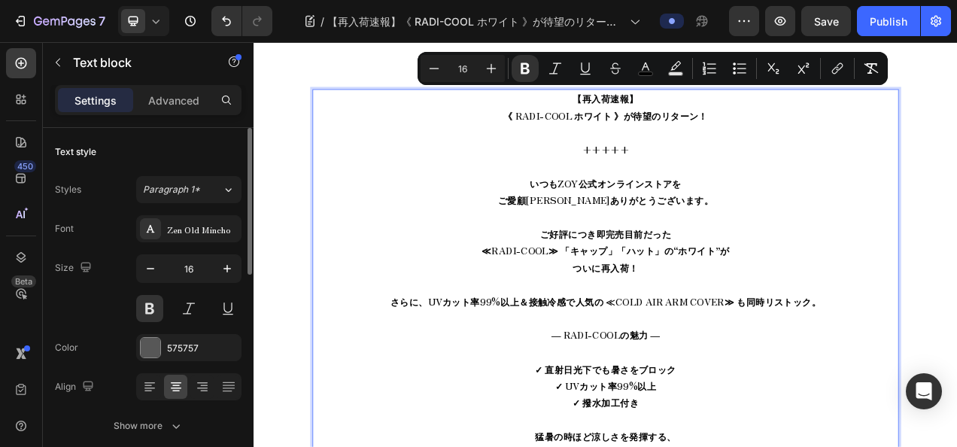
click at [866, 218] on p "【再入荷速報】 《 RADI-COOL ホワイト 》が待望のリターン！ +++++ いつもZOY公式オンラインストアを ご愛顧[PERSON_NAME]ありが…" at bounding box center [704, 440] width 749 height 672
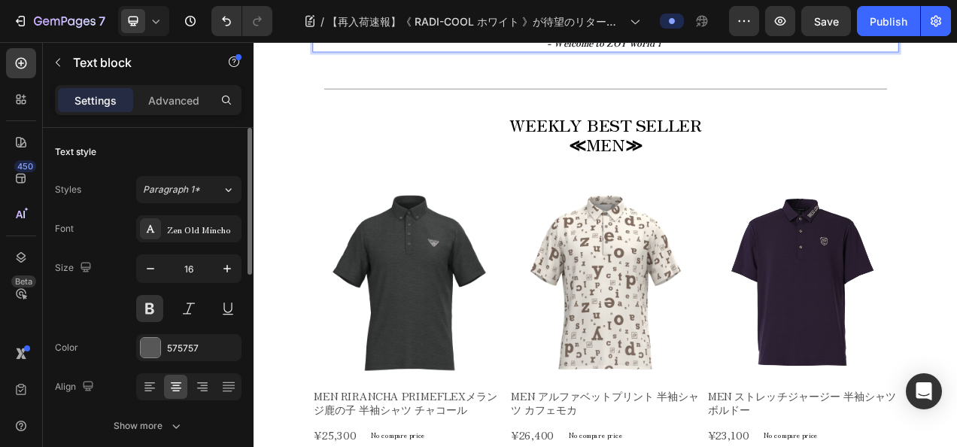
scroll to position [1344, 0]
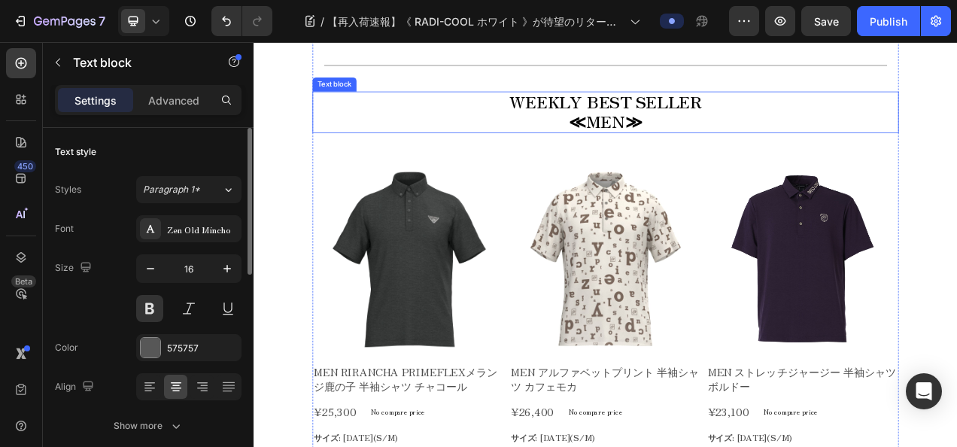
click at [675, 128] on span "≪MEN≫" at bounding box center [705, 143] width 94 height 30
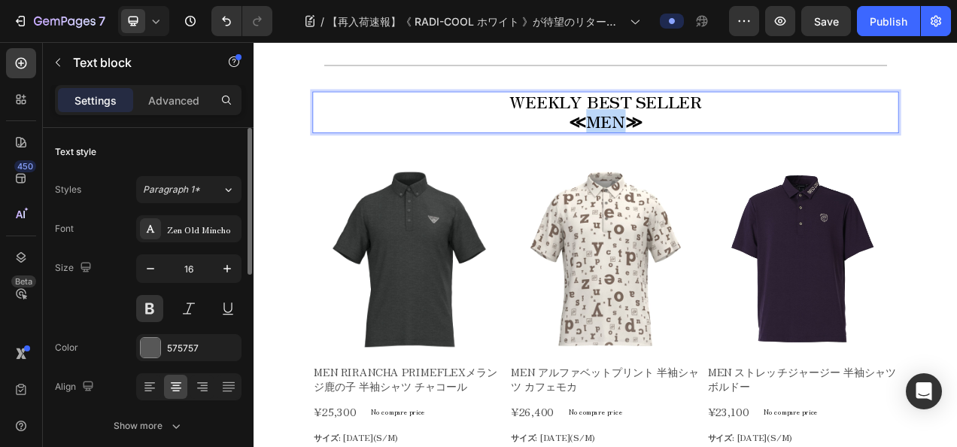
click at [675, 128] on span "≪MEN≫" at bounding box center [705, 143] width 94 height 30
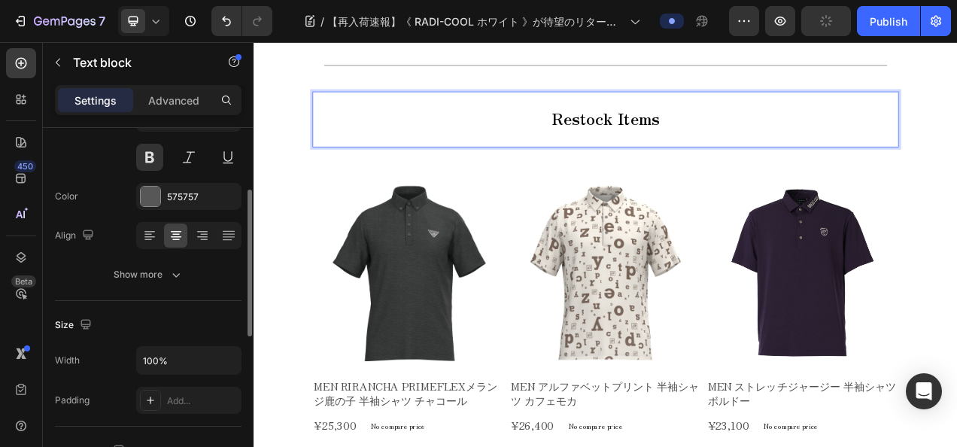
scroll to position [0, 0]
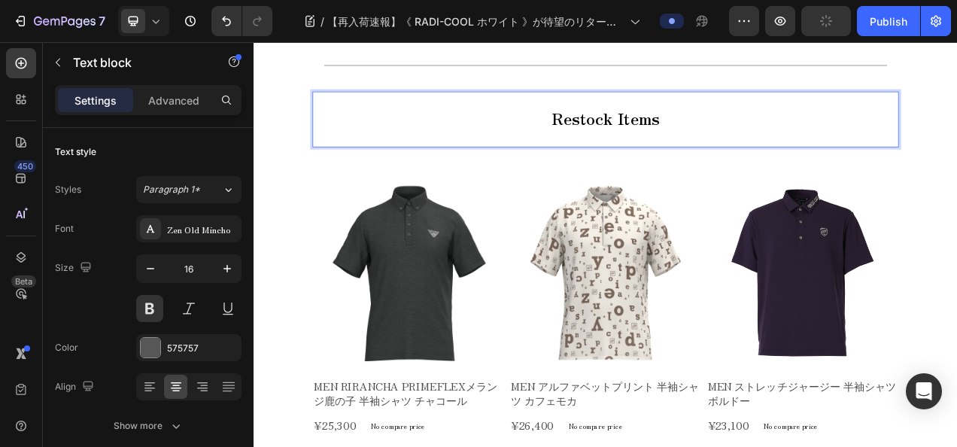
click at [485, 153] on p "Rich Text Editor. Editing area: main" at bounding box center [704, 164] width 749 height 22
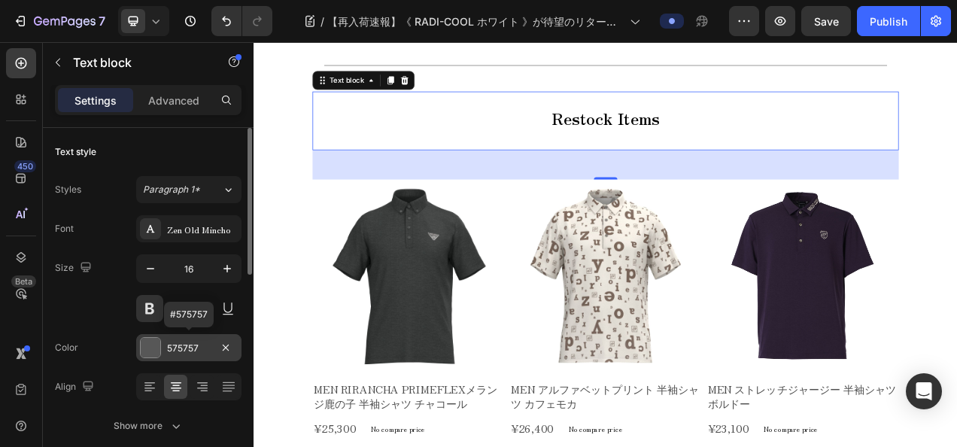
click at [146, 337] on div at bounding box center [150, 347] width 21 height 21
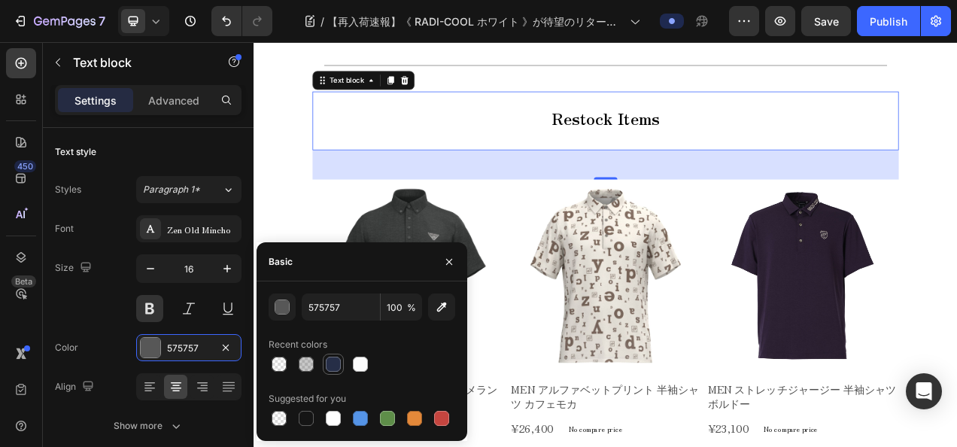
click at [335, 360] on div at bounding box center [333, 364] width 15 height 15
click at [300, 363] on div at bounding box center [306, 364] width 15 height 15
type input "4D4D4D"
type input "30"
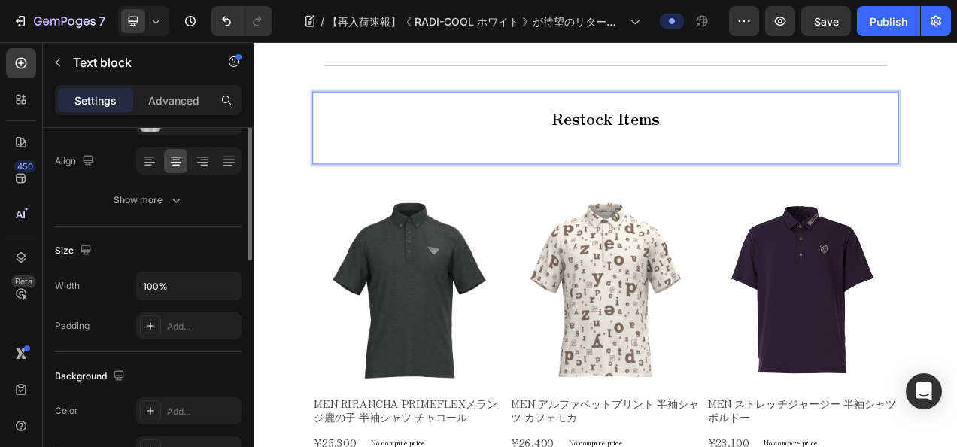
scroll to position [150, 0]
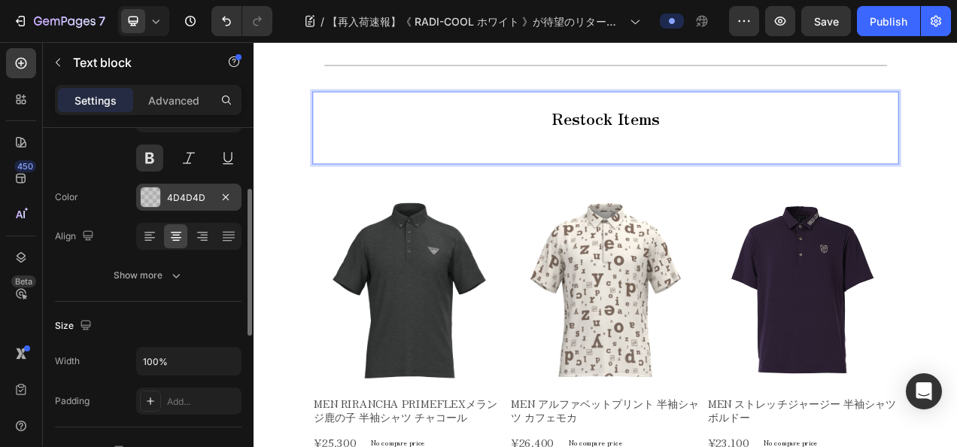
click at [172, 205] on div "4D4D4D" at bounding box center [188, 197] width 105 height 27
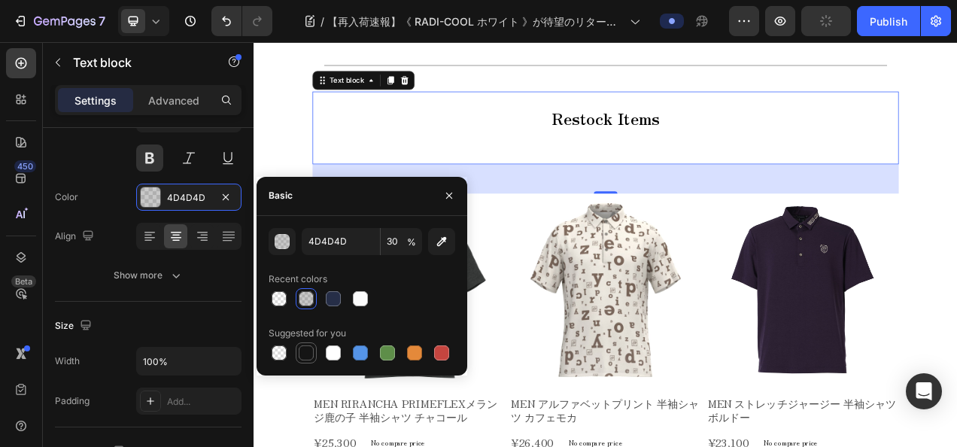
click at [307, 353] on div at bounding box center [306, 352] width 15 height 15
type input "151515"
type input "100"
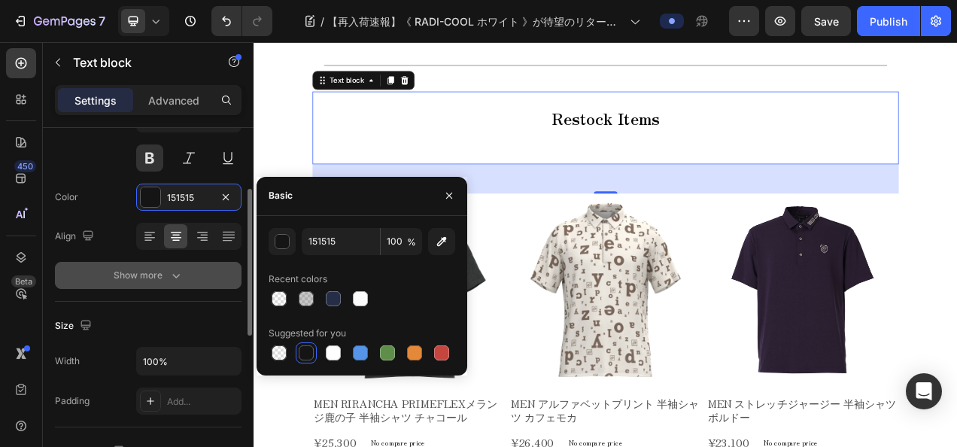
click at [126, 280] on div "Show more" at bounding box center [149, 275] width 70 height 15
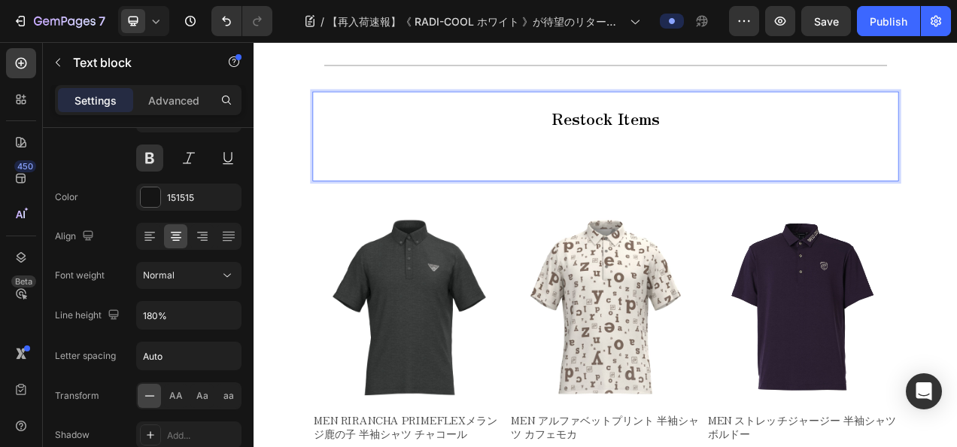
click at [744, 166] on p "⁠⁠⁠⁠⁠⁠⁠" at bounding box center [704, 185] width 749 height 65
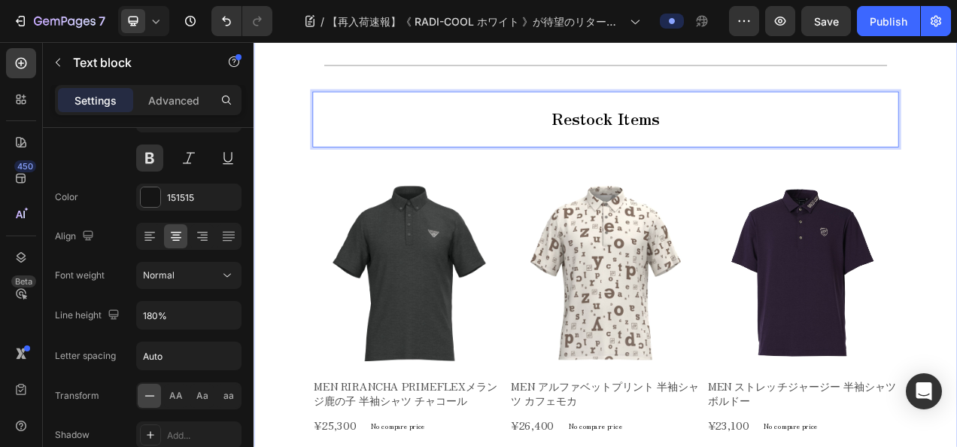
click at [290, 251] on div "New Text block Row 25AW COLLECTION Text block Row 【再入荷速報】《 RADI-COOL ホワイト 》が待望の…" at bounding box center [705, 440] width 903 height 3422
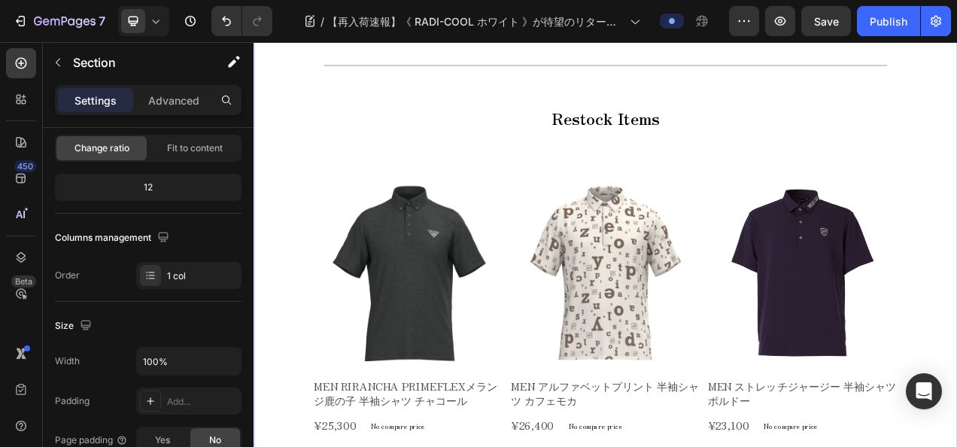
scroll to position [0, 0]
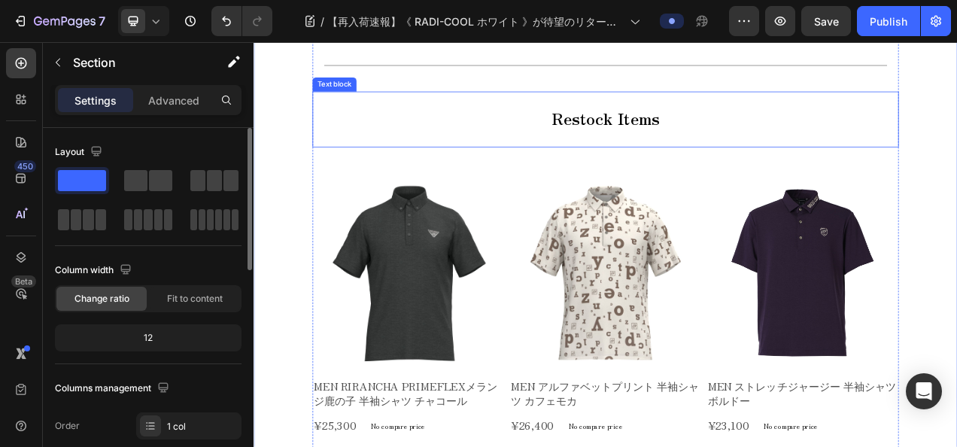
click at [664, 132] on span "Restock Items" at bounding box center [705, 139] width 138 height 30
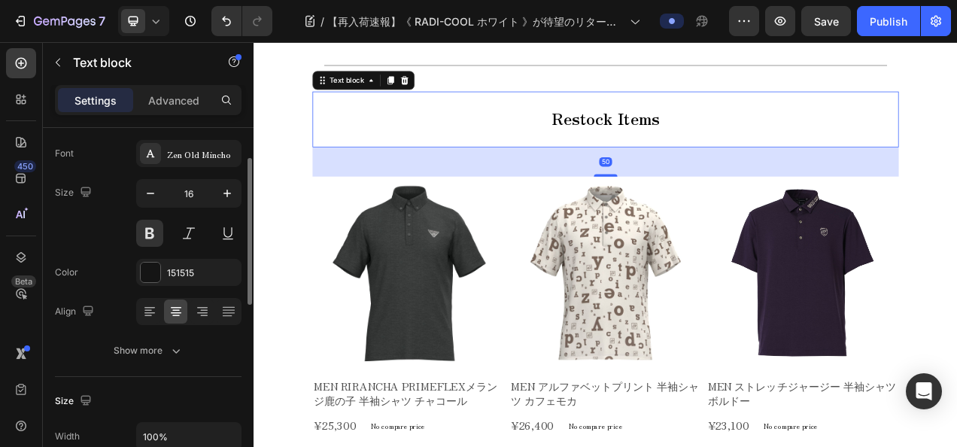
scroll to position [150, 0]
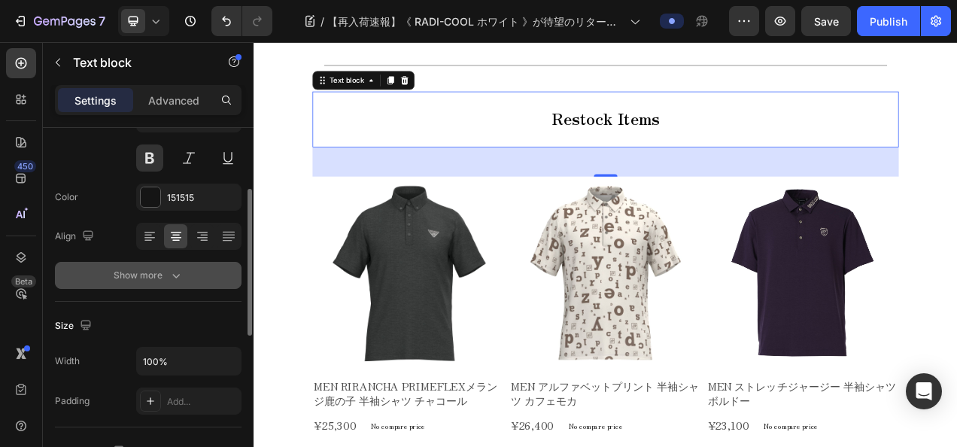
click at [169, 278] on icon "button" at bounding box center [176, 275] width 15 height 15
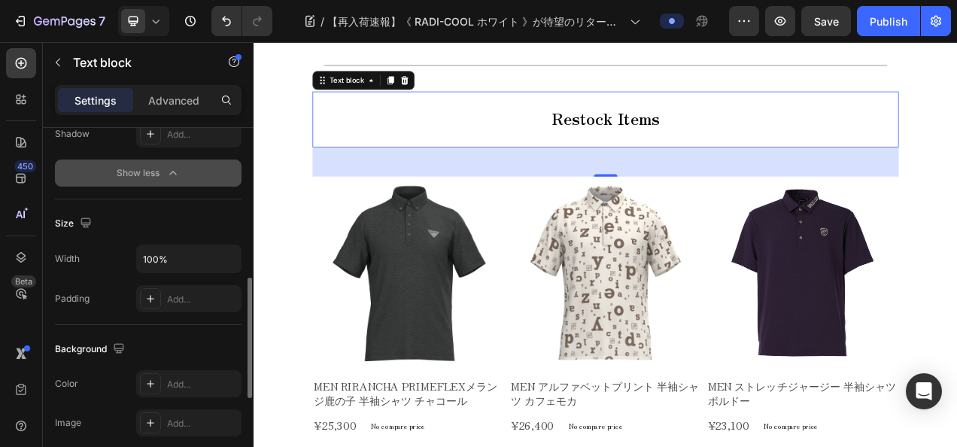
scroll to position [527, 0]
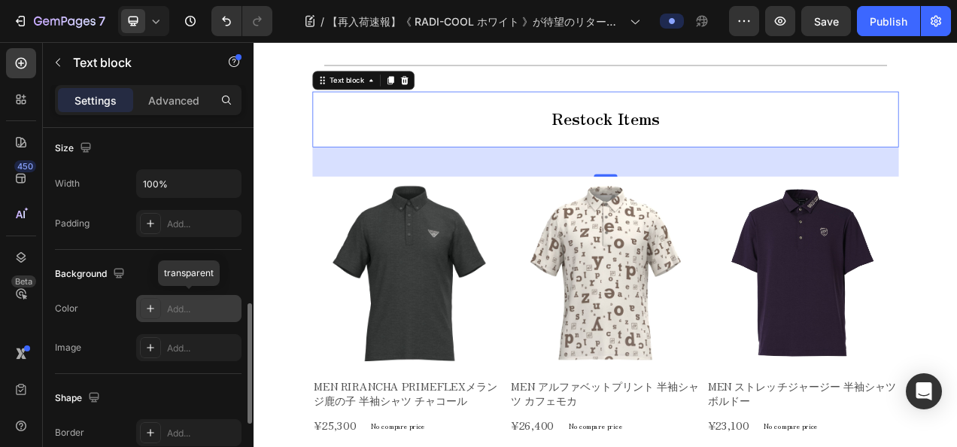
click at [183, 309] on div "Add..." at bounding box center [202, 309] width 71 height 14
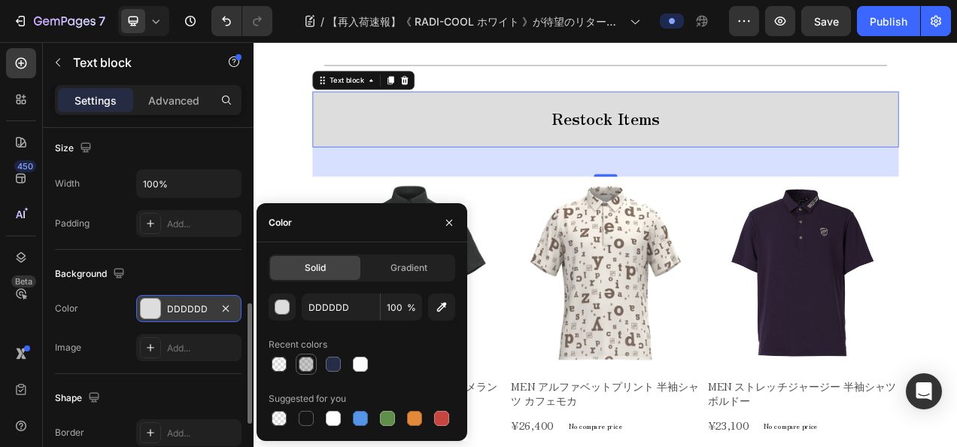
click at [307, 363] on div at bounding box center [306, 364] width 15 height 15
type input "4D4D4D"
type input "30"
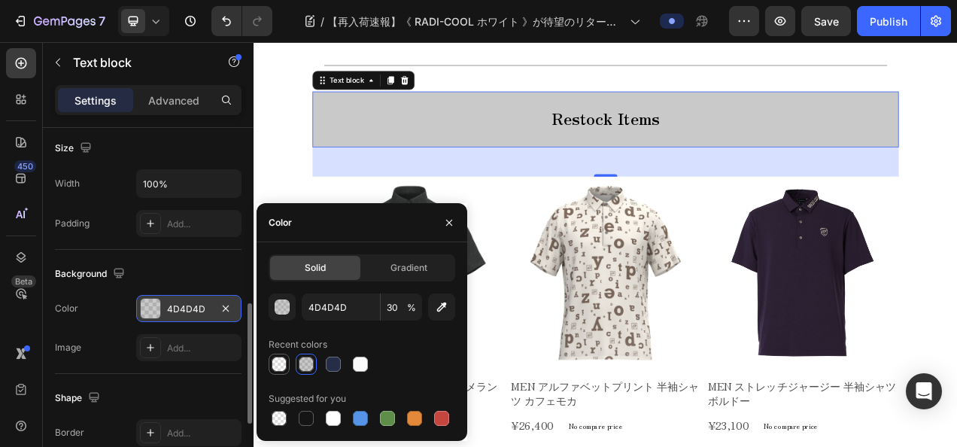
click at [277, 359] on div at bounding box center [279, 364] width 15 height 15
type input "FBFBFB"
type input "0"
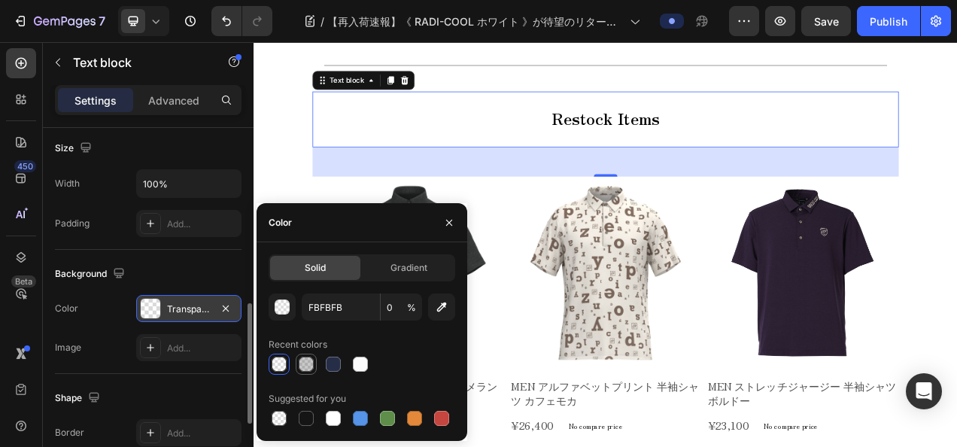
click at [303, 360] on div at bounding box center [306, 364] width 15 height 15
type input "4D4D4D"
type input "30"
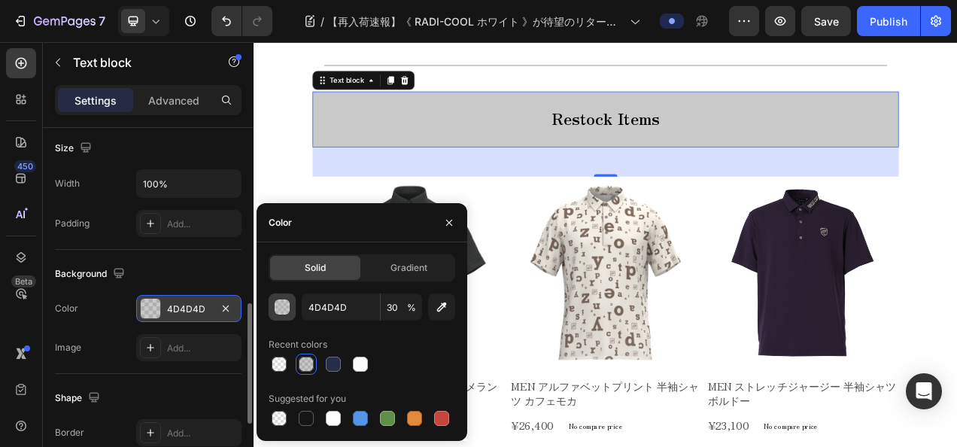
click at [281, 305] on div "button" at bounding box center [282, 307] width 15 height 15
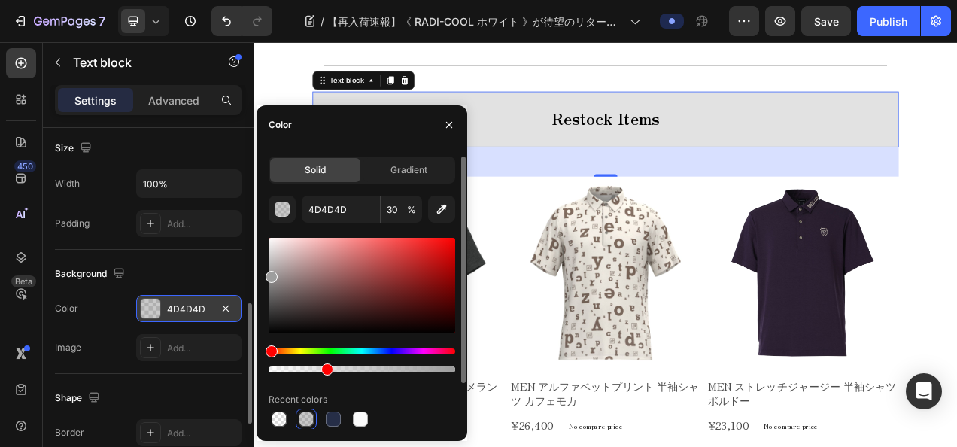
drag, startPoint x: 274, startPoint y: 297, endPoint x: 266, endPoint y: 274, distance: 24.7
click at [266, 274] on div "Solid Gradient 4D4D4D 30 % Recent colors Suggested for you" at bounding box center [362, 319] width 211 height 327
type input "9E9E9E"
click at [273, 94] on div "New Text block Row 25AW COLLECTION Text block Row 【再入荷速報】《 RADI-COOL ホワイト 》が待望の…" at bounding box center [705, 440] width 903 height 3422
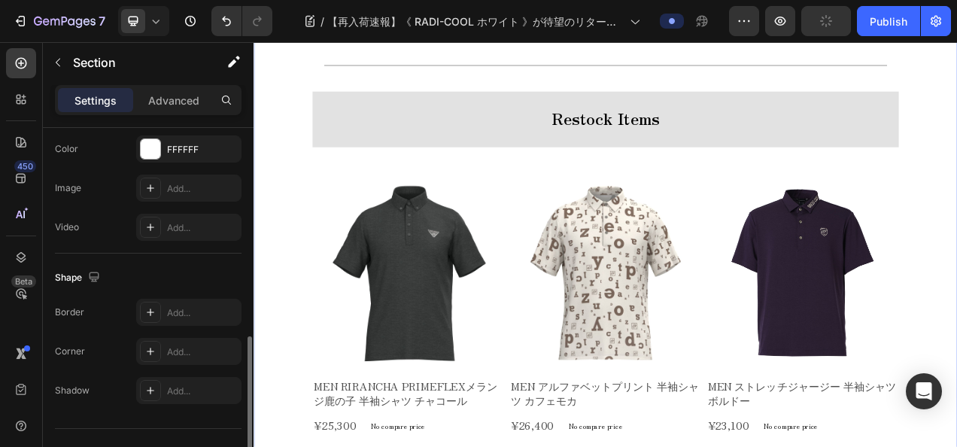
scroll to position [0, 0]
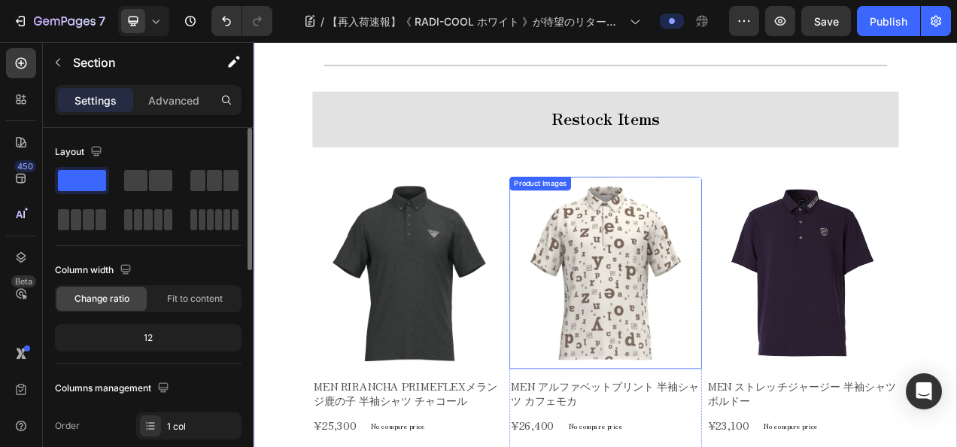
click at [598, 238] on img at bounding box center [705, 337] width 247 height 247
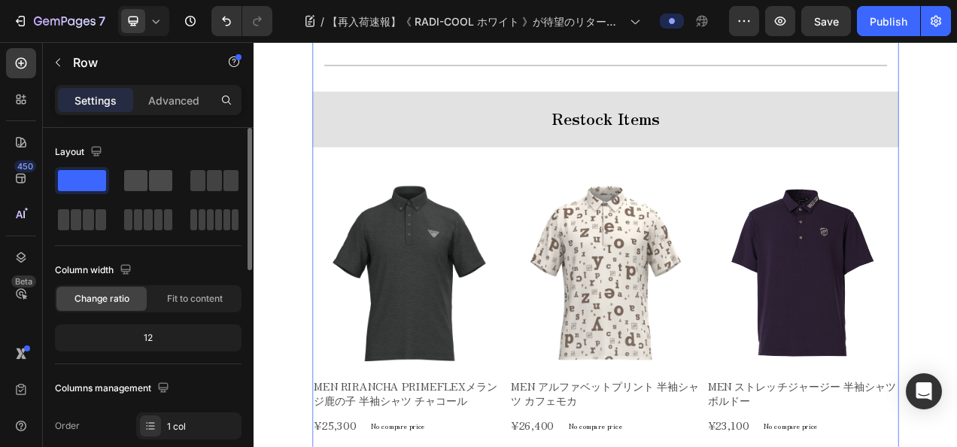
click at [163, 183] on span at bounding box center [160, 180] width 23 height 21
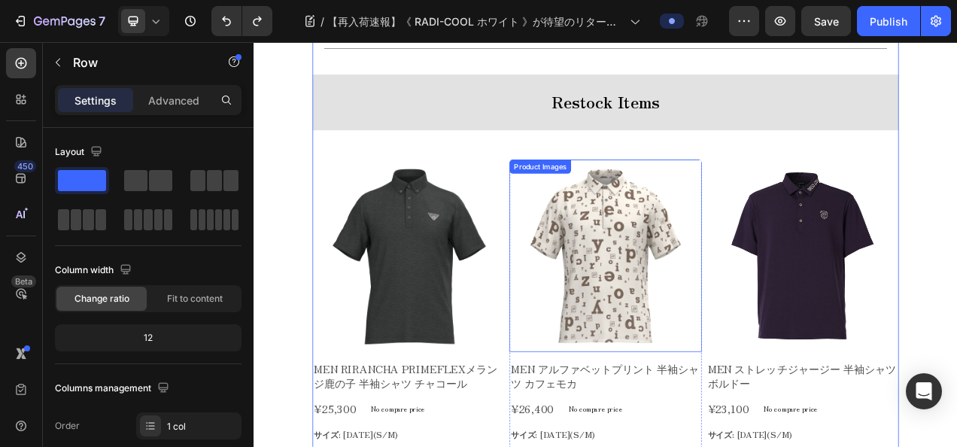
scroll to position [1344, 0]
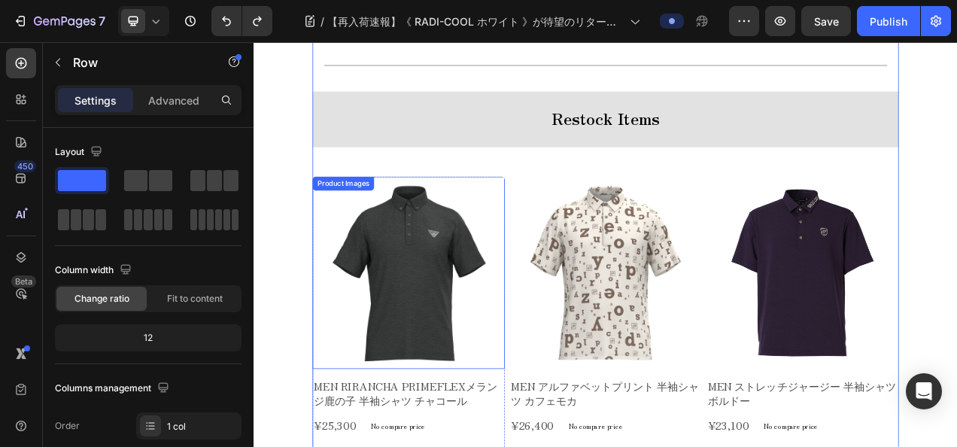
click at [561, 217] on img at bounding box center [452, 337] width 247 height 247
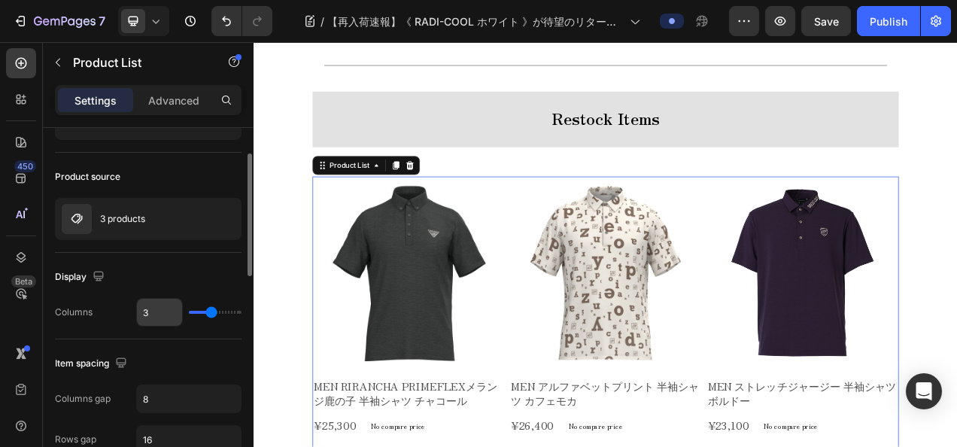
click at [153, 314] on input "3" at bounding box center [159, 312] width 45 height 27
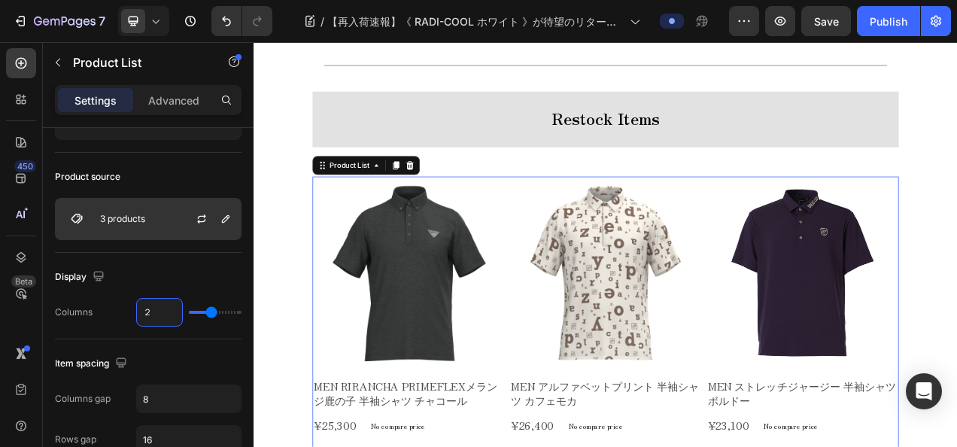
type input "2"
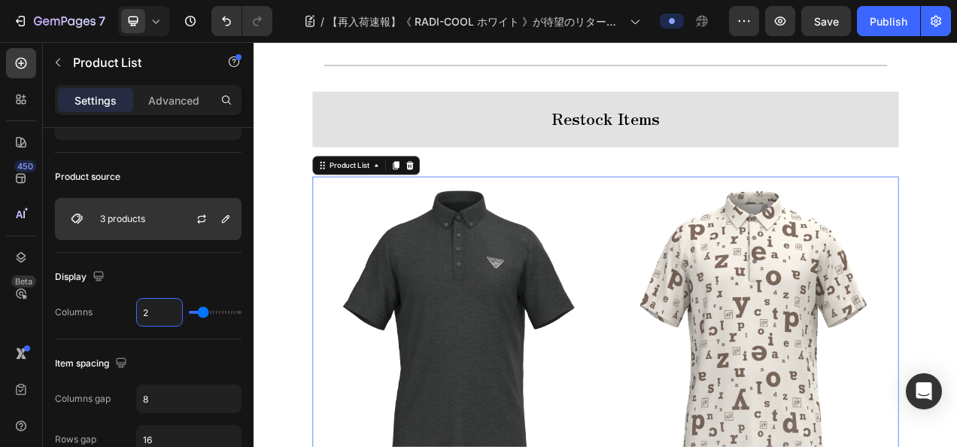
type input "2"
click at [91, 209] on img at bounding box center [77, 219] width 30 height 30
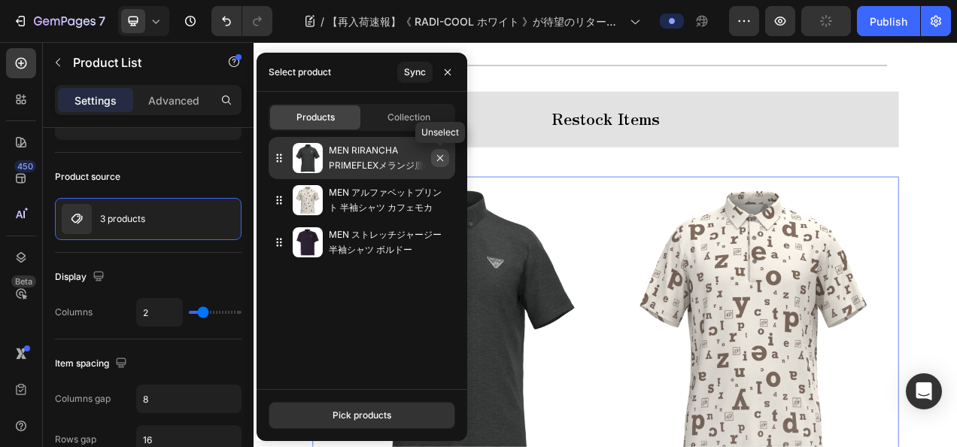
click at [446, 164] on button "button" at bounding box center [440, 158] width 18 height 18
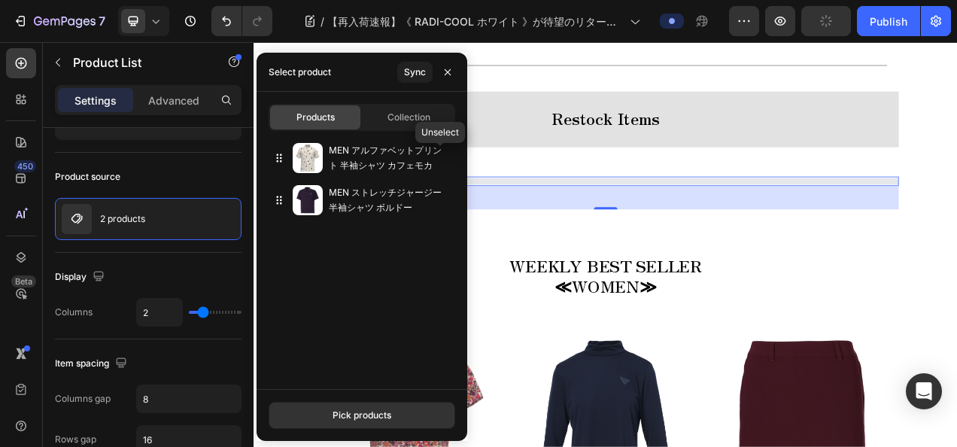
click at [0, 0] on button "button" at bounding box center [0, 0] width 0 height 0
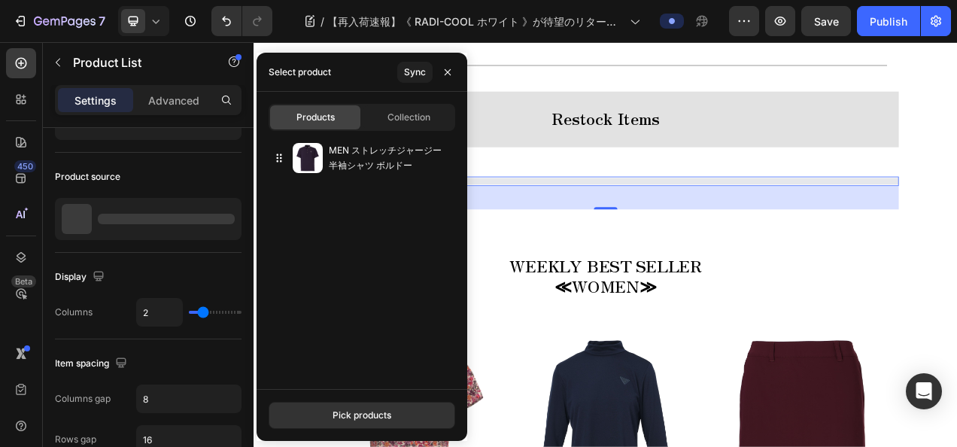
drag, startPoint x: 364, startPoint y: 404, endPoint x: 363, endPoint y: 385, distance: 18.8
click at [364, 399] on div "Pick products" at bounding box center [362, 415] width 211 height 52
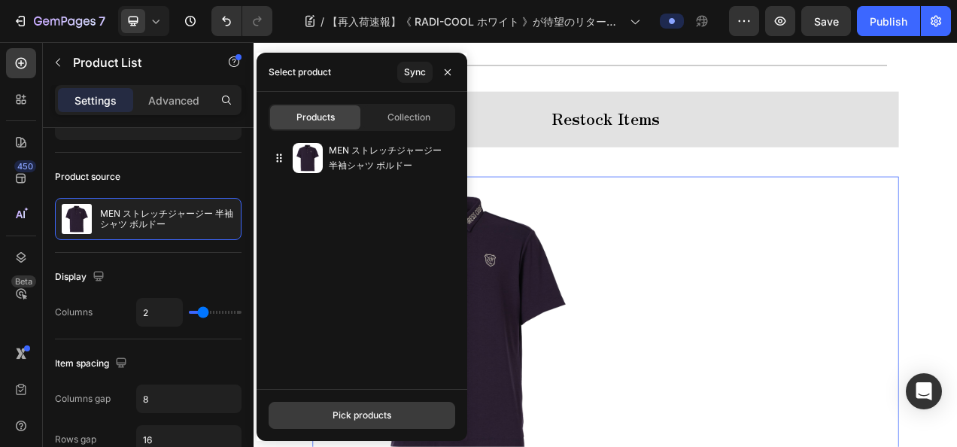
click at [345, 412] on div "Pick products" at bounding box center [362, 416] width 59 height 14
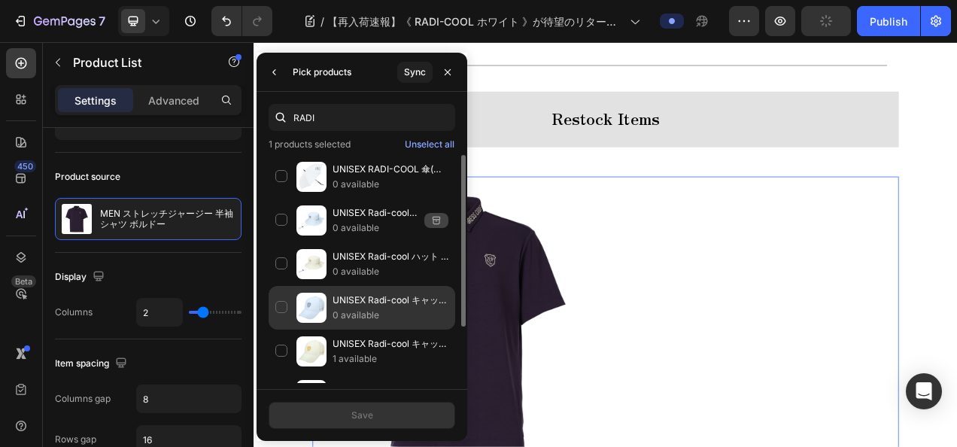
scroll to position [74, 0]
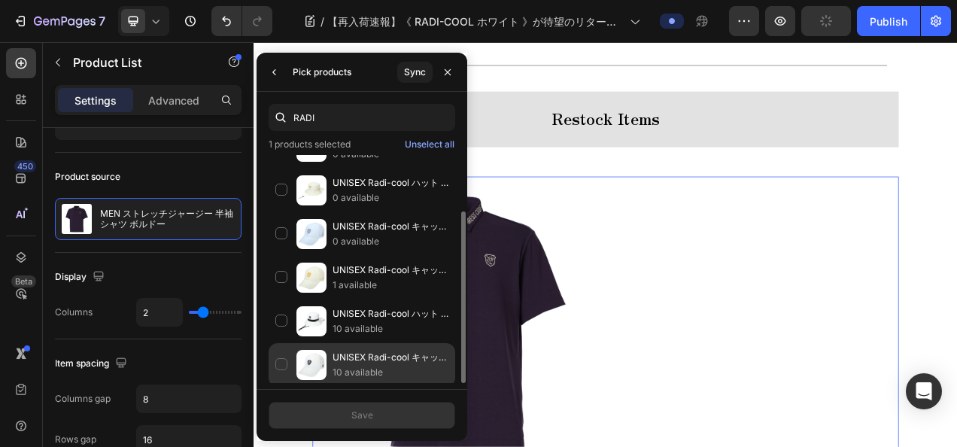
click at [326, 355] on img at bounding box center [311, 365] width 30 height 30
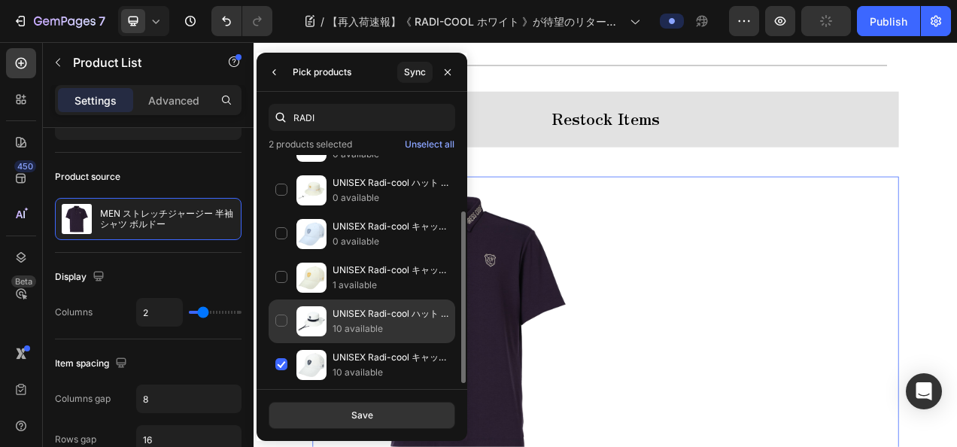
click at [346, 317] on p "UNISEX Radi-cool ハット ホワイト" at bounding box center [391, 313] width 116 height 15
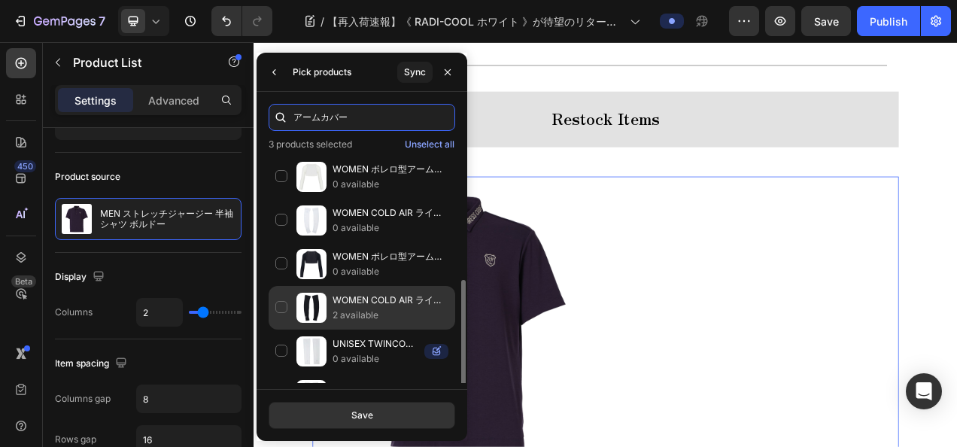
scroll to position [75, 0]
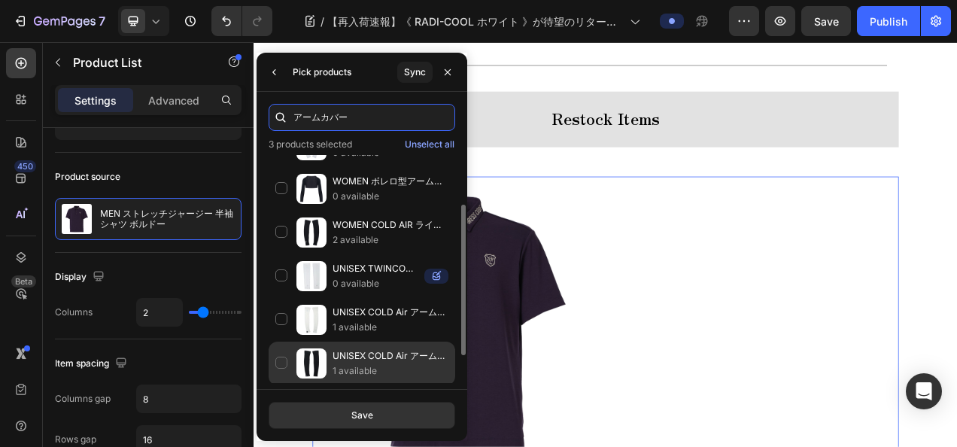
type input "アームカバー"
click at [364, 352] on p "UNISEX COLD Air アームカバー ブラック" at bounding box center [391, 355] width 116 height 15
click at [331, 385] on div "UNISEX COLD Air アームカバー ブラック 1 available" at bounding box center [362, 407] width 187 height 44
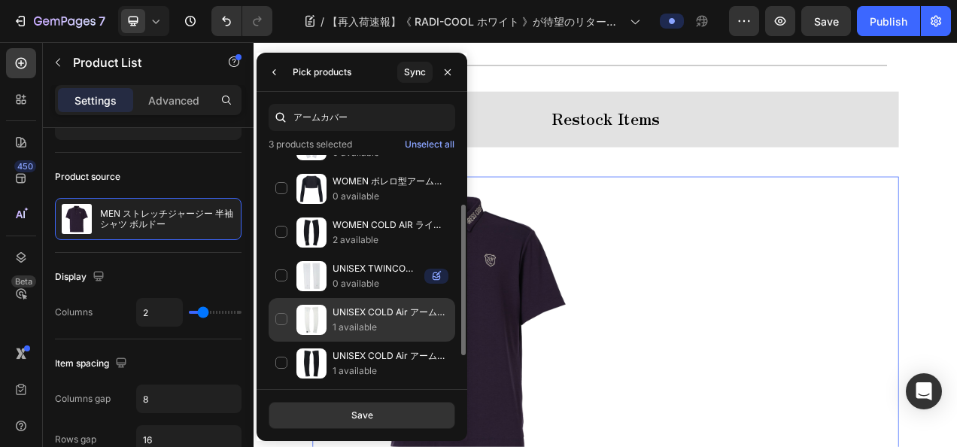
click at [339, 308] on p "UNISEX COLD Air アームカバー ホワイト 071799814" at bounding box center [391, 312] width 116 height 15
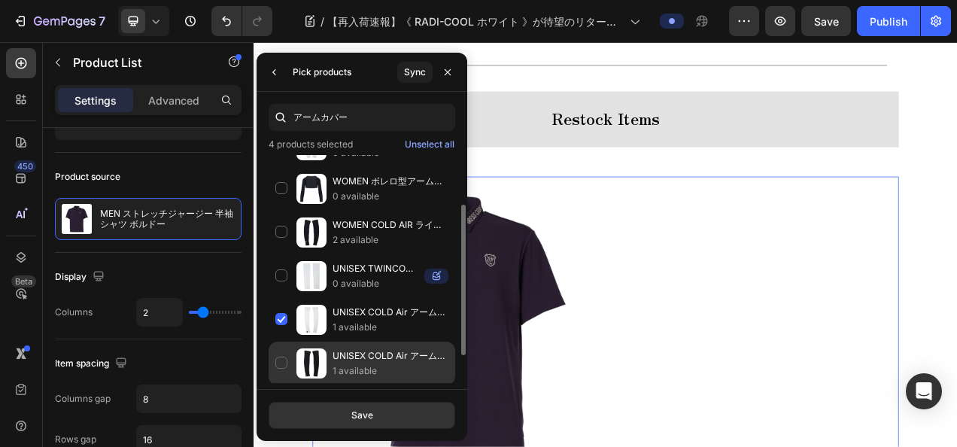
click at [311, 358] on img at bounding box center [311, 363] width 30 height 30
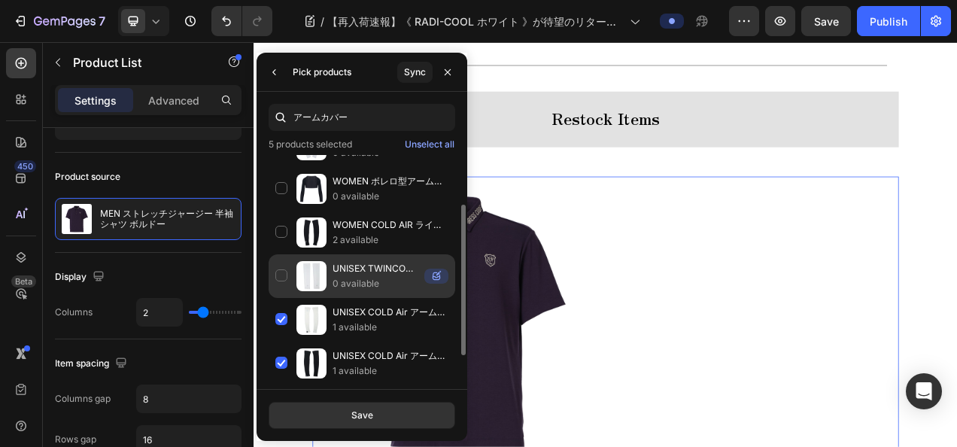
click at [330, 298] on div "UNISEX TWINCOT UV アームカバー ホワイト 071779887 0 available" at bounding box center [362, 320] width 187 height 44
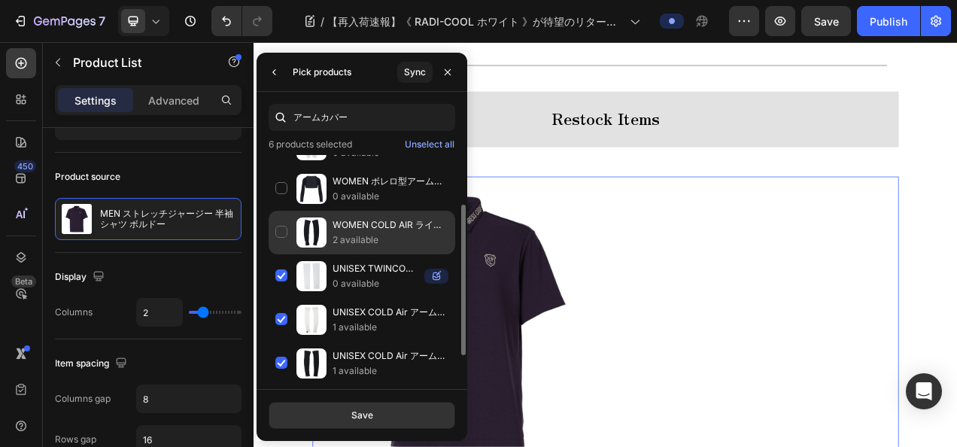
click at [333, 219] on p "WOMEN COLD AIR ラインストーンアームカバー ブラック" at bounding box center [391, 224] width 116 height 15
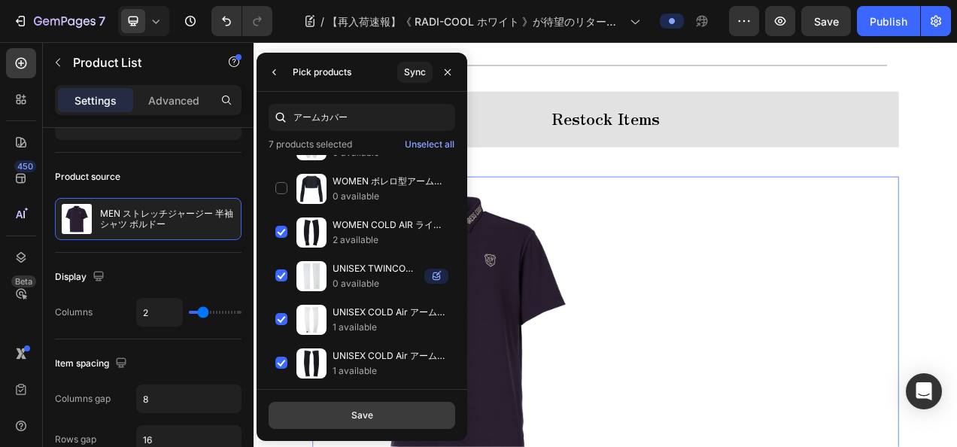
drag, startPoint x: 343, startPoint y: 409, endPoint x: 117, endPoint y: 436, distance: 227.2
click at [343, 409] on button "Save" at bounding box center [362, 415] width 187 height 27
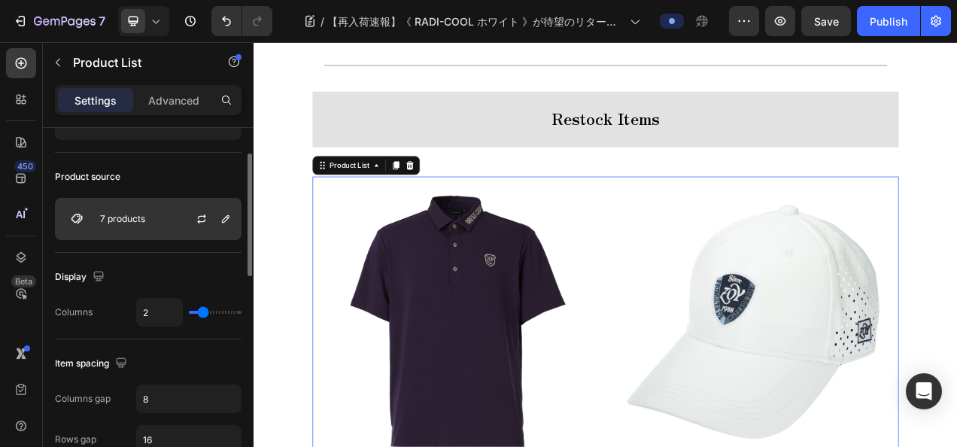
click at [125, 226] on div "7 products" at bounding box center [148, 219] width 187 height 42
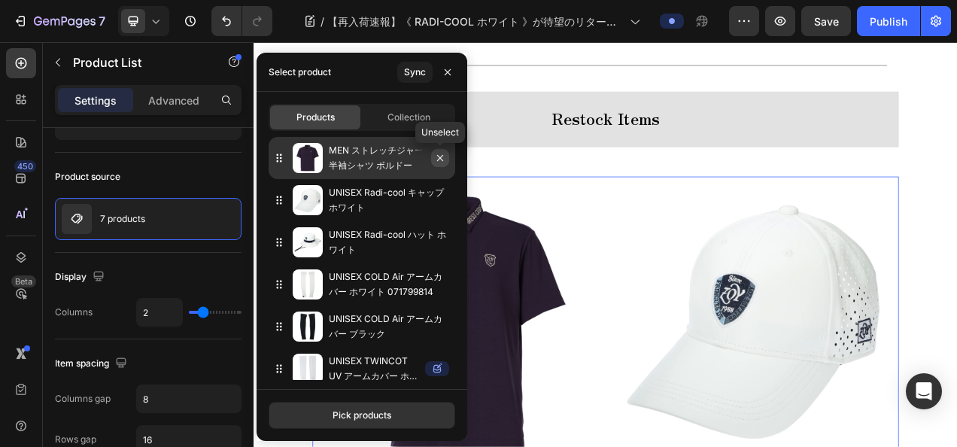
click at [442, 158] on icon "button" at bounding box center [440, 158] width 12 height 12
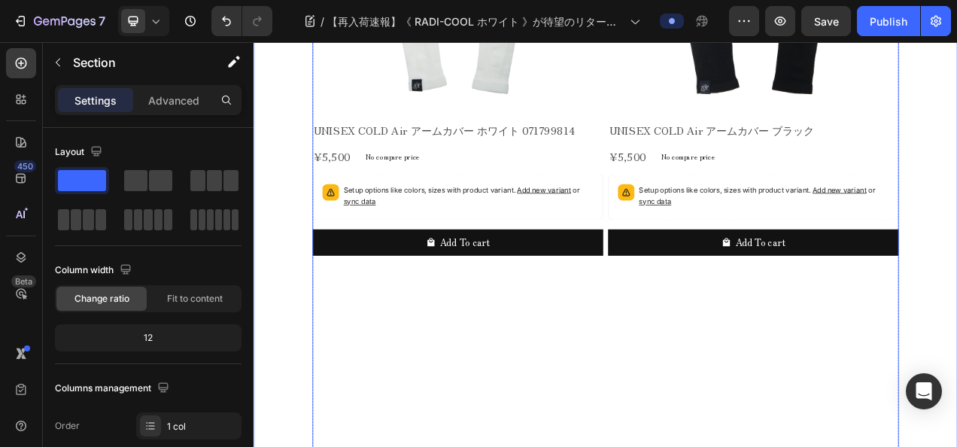
scroll to position [2322, 0]
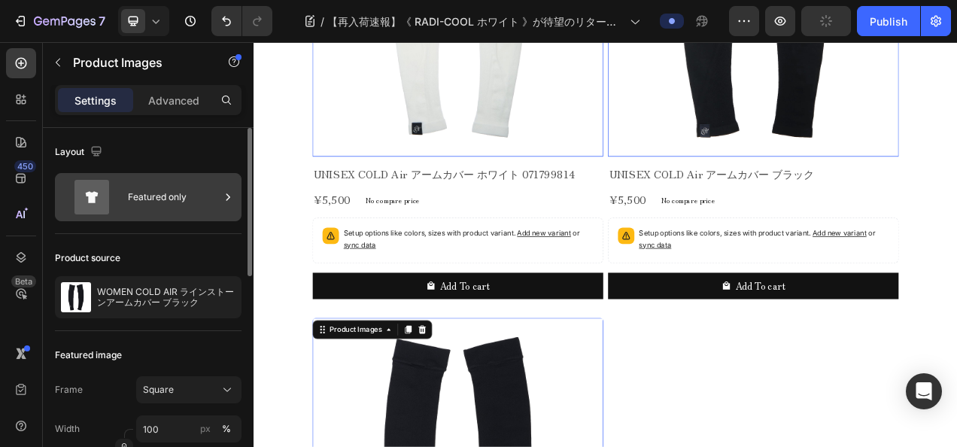
click at [81, 188] on icon at bounding box center [91, 197] width 35 height 35
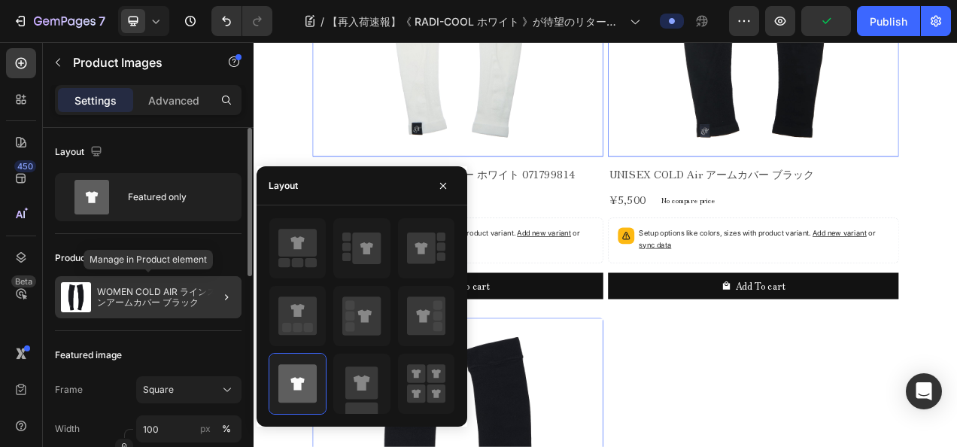
click at [69, 290] on img at bounding box center [76, 297] width 30 height 30
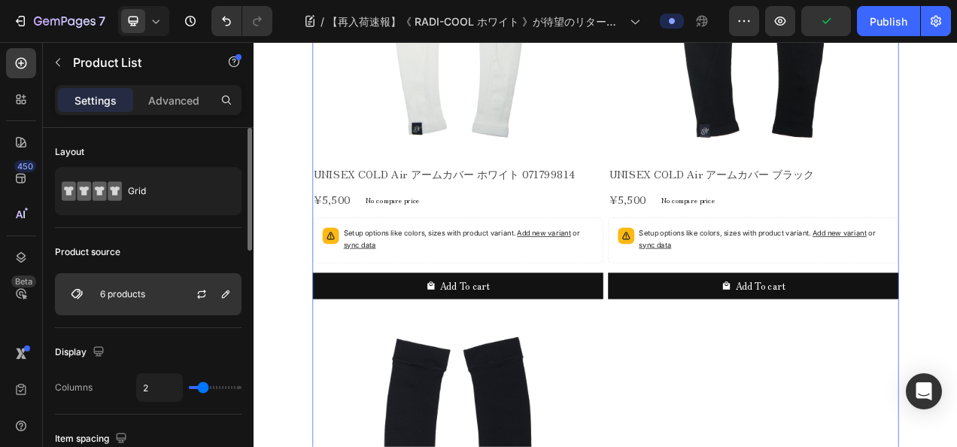
click at [80, 292] on img at bounding box center [77, 294] width 30 height 30
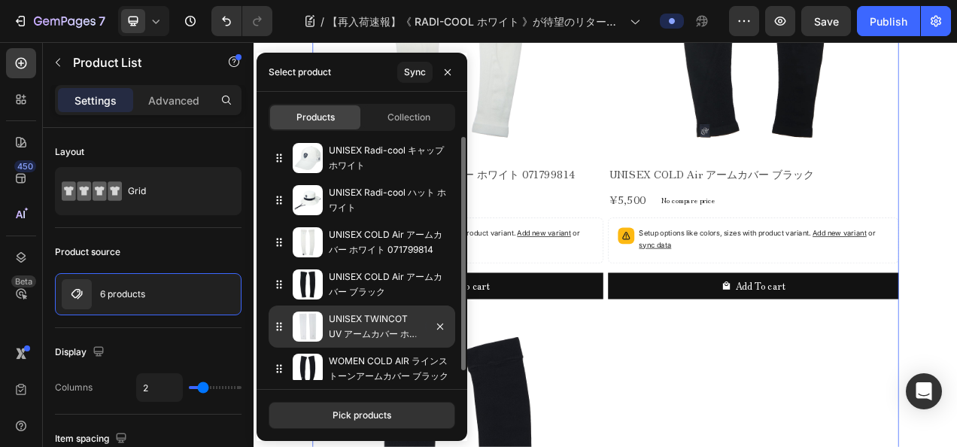
scroll to position [9, 0]
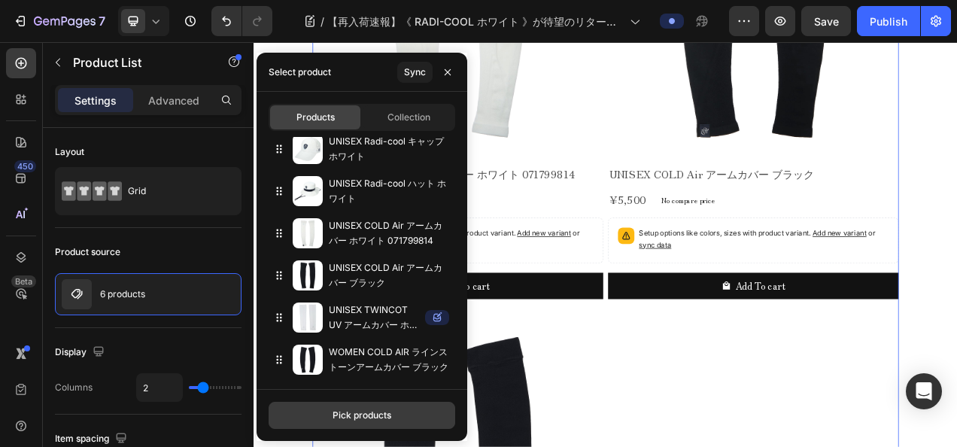
click at [396, 411] on button "Pick products" at bounding box center [362, 415] width 187 height 27
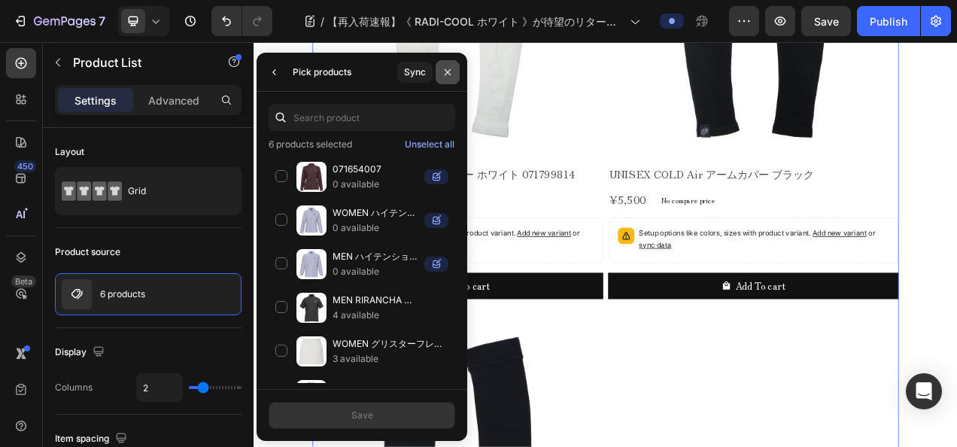
drag, startPoint x: 449, startPoint y: 74, endPoint x: 281, endPoint y: 66, distance: 168.0
click at [449, 74] on icon "button" at bounding box center [448, 72] width 12 height 12
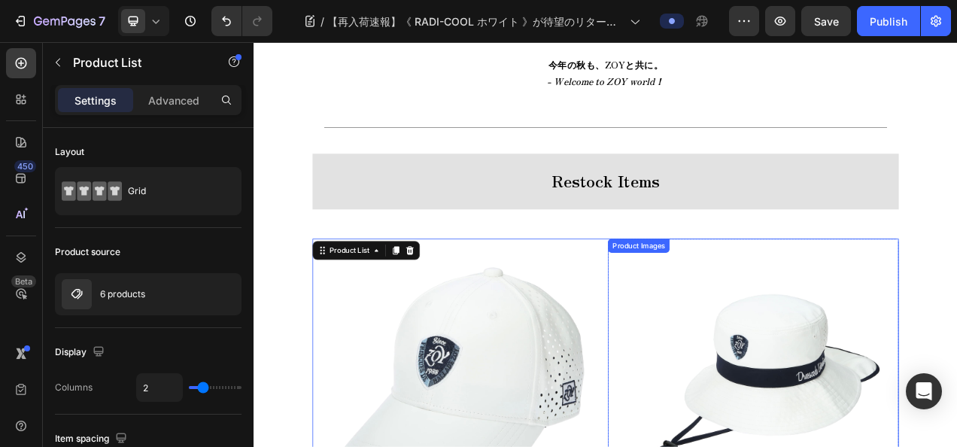
scroll to position [892, 0]
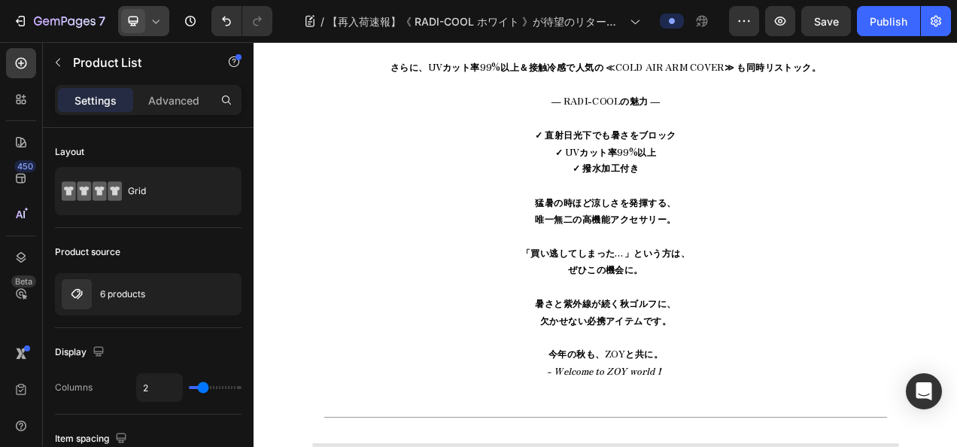
click at [167, 15] on div at bounding box center [143, 21] width 51 height 30
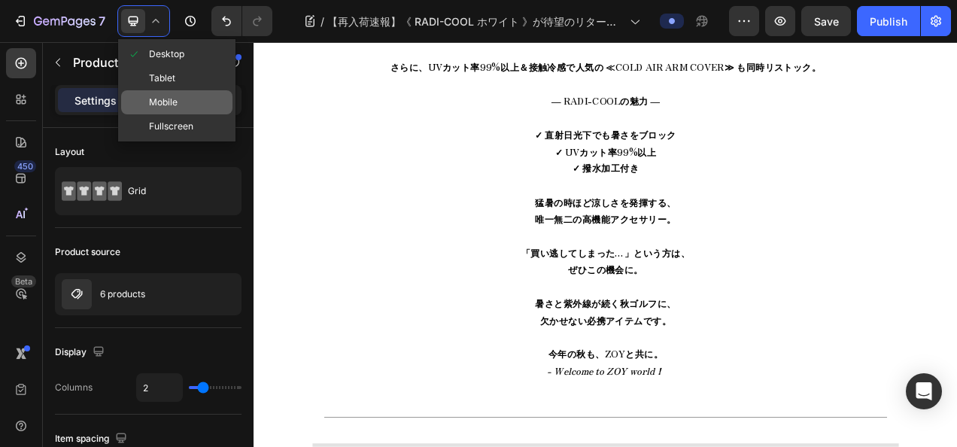
click at [173, 95] on span "Mobile" at bounding box center [163, 102] width 29 height 15
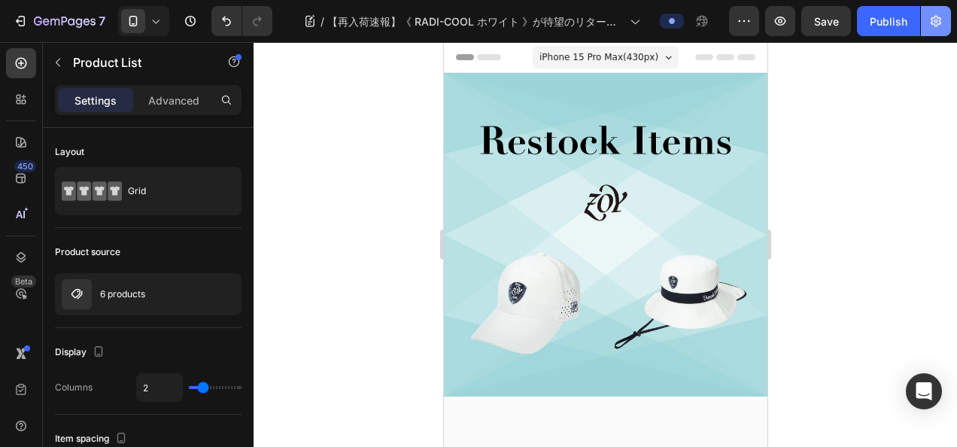
click at [940, 11] on button "button" at bounding box center [936, 21] width 30 height 30
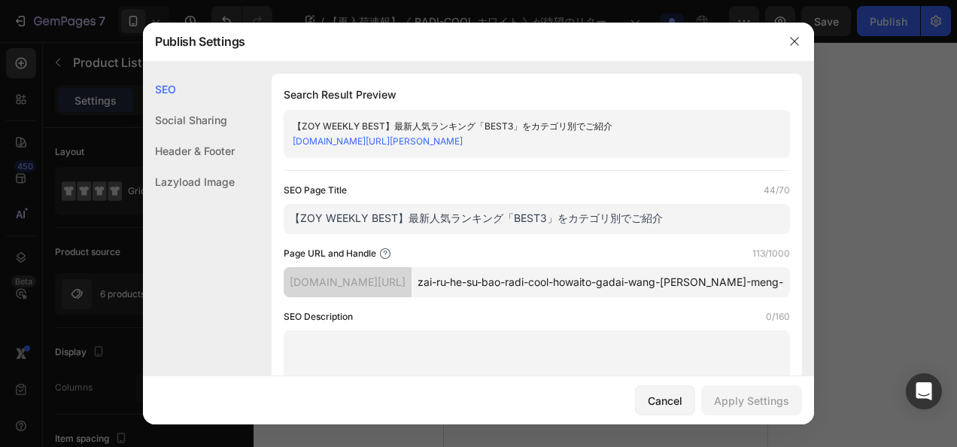
click at [508, 221] on input "【ZOY WEEKLY BEST】最新人気ランキング「BEST3」をカテゴリ別でご紹介" at bounding box center [537, 219] width 506 height 30
paste input "再入荷速報】《 RADI-COOL ホワイト 》が待望のリターン！猛暑も秋ゴルフも快適にする高機能アクセサリー"
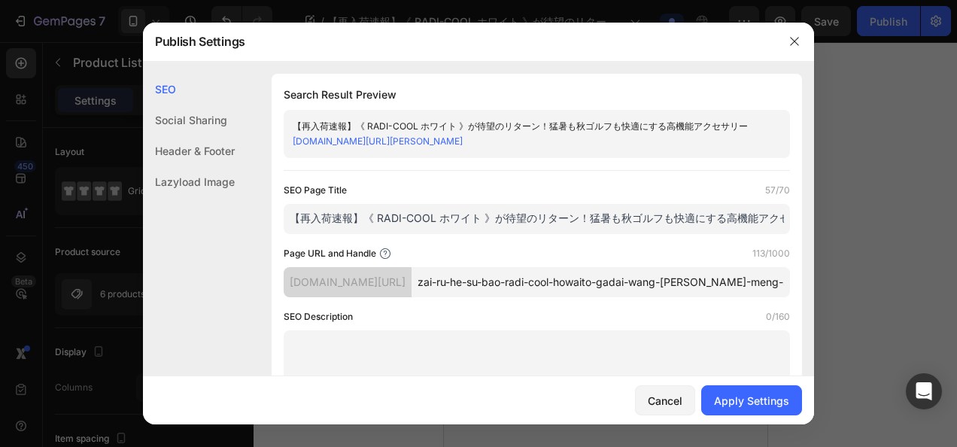
scroll to position [0, 45]
type input "【再入荷速報】《 RADI-COOL ホワイト 》が待望のリターン！猛暑も秋ゴルフも快適にする高機能アクセサリー"
click at [515, 297] on input "zai-ru-he-su-bao-radi-cool-howaito-gadai-wang-[PERSON_NAME]-meng-shu-moqiu-goru…" at bounding box center [601, 282] width 378 height 30
type input "ぞ"
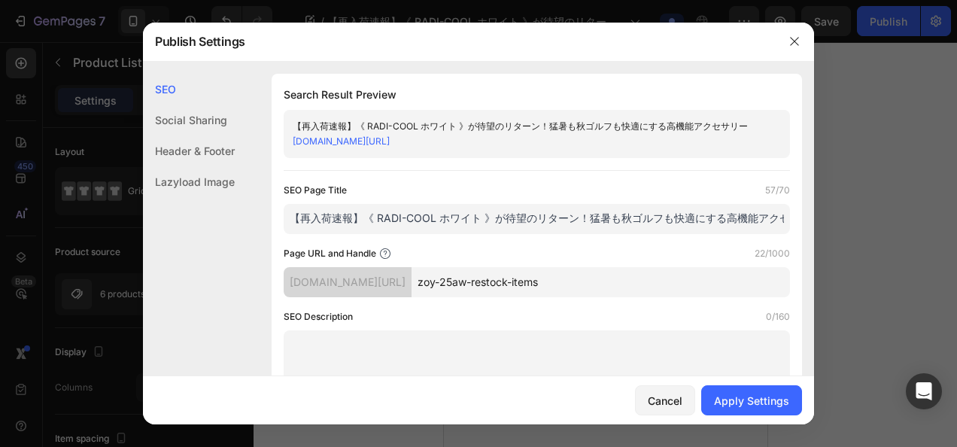
click at [653, 283] on input "zoy-25aw-restock-items" at bounding box center [601, 282] width 378 height 30
type input "zoy-25aw-restock-items"
click at [741, 399] on div "Apply Settings" at bounding box center [751, 401] width 75 height 16
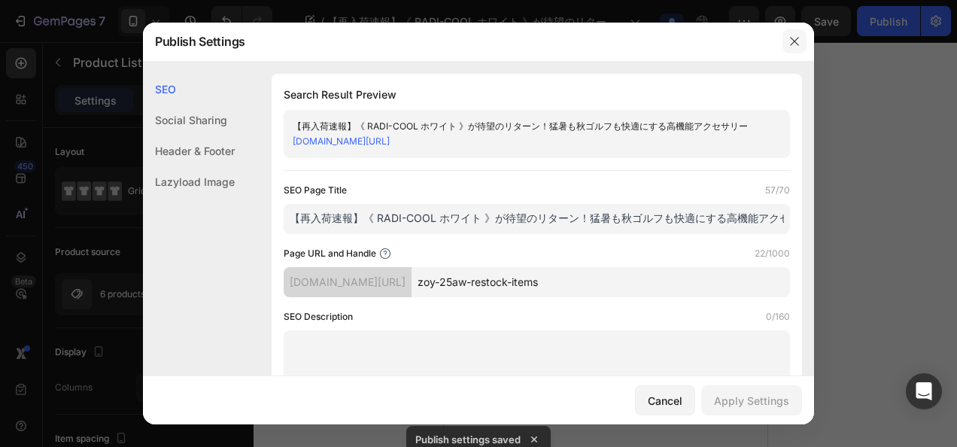
click at [795, 37] on icon "button" at bounding box center [794, 41] width 12 height 12
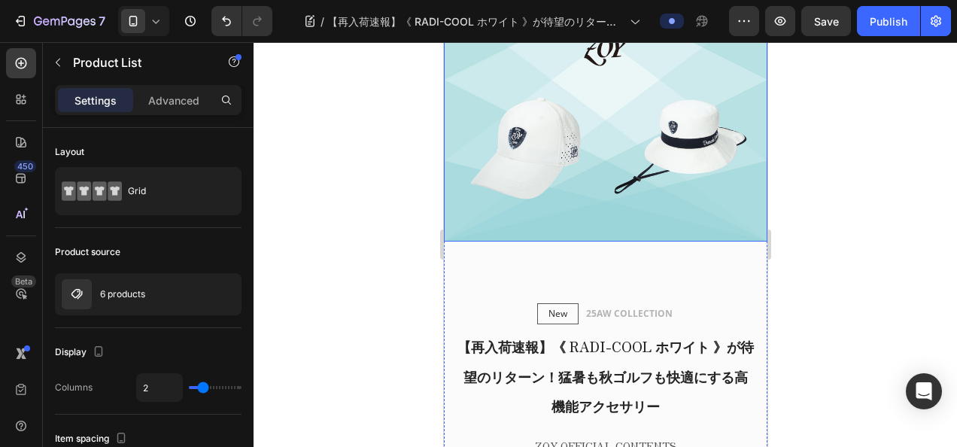
scroll to position [75, 0]
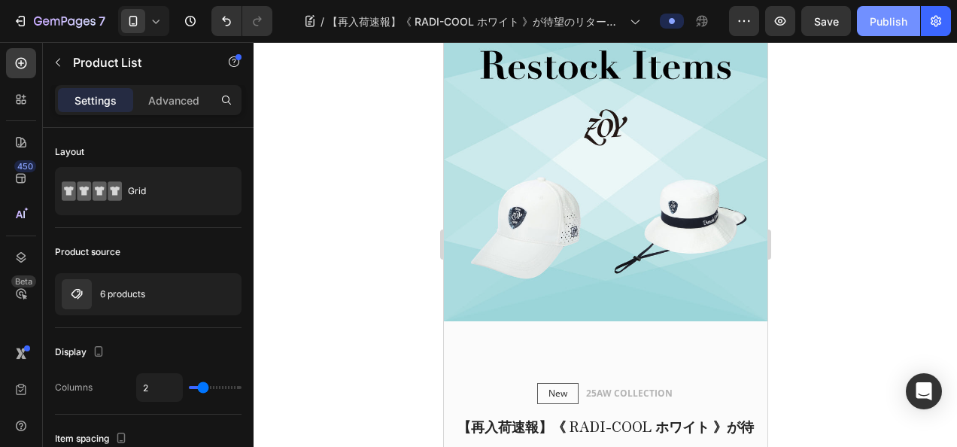
click at [889, 24] on div "Publish" at bounding box center [889, 22] width 38 height 16
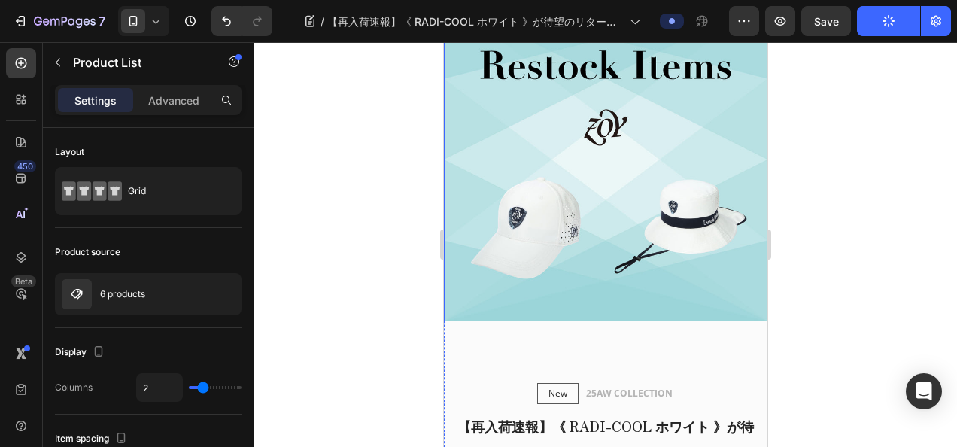
click at [147, 21] on div at bounding box center [143, 21] width 51 height 30
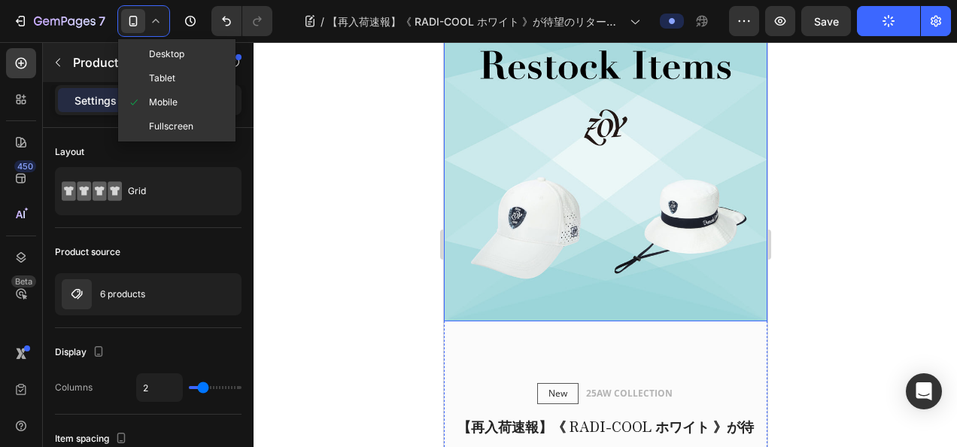
click at [156, 66] on div "Desktop" at bounding box center [176, 78] width 111 height 24
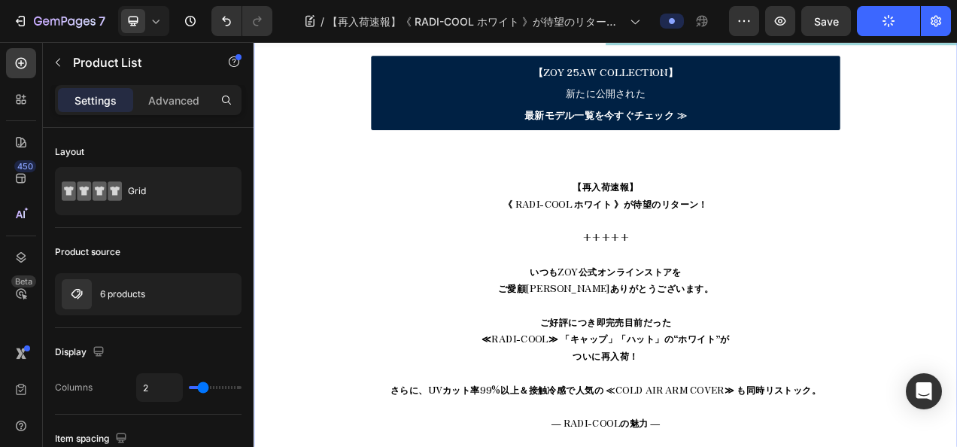
scroll to position [480, 0]
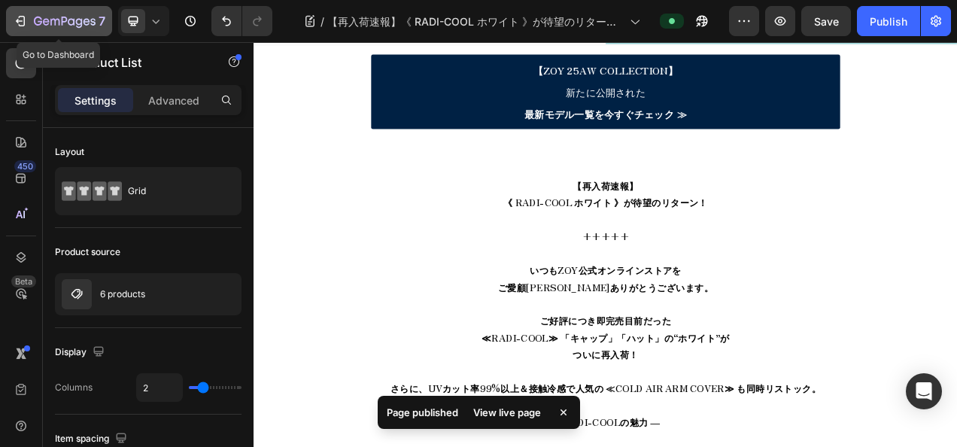
click at [30, 15] on div "7" at bounding box center [59, 21] width 93 height 18
